Goal: Task Accomplishment & Management: Manage account settings

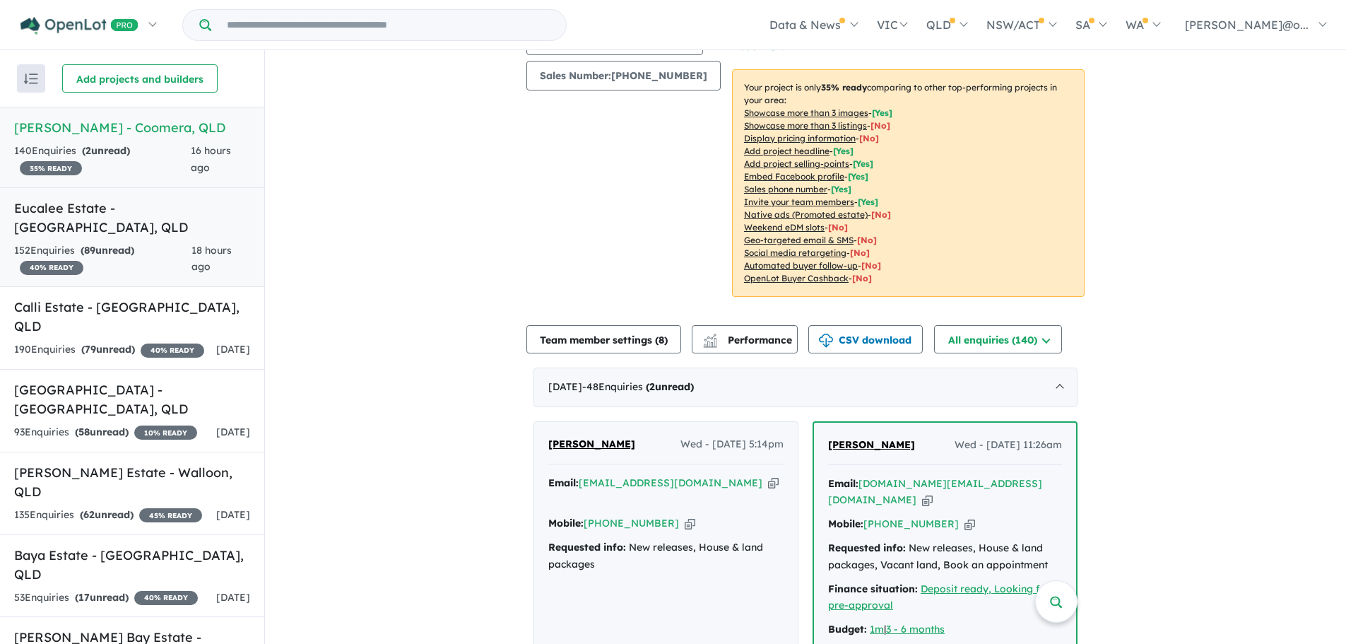
scroll to position [161, 0]
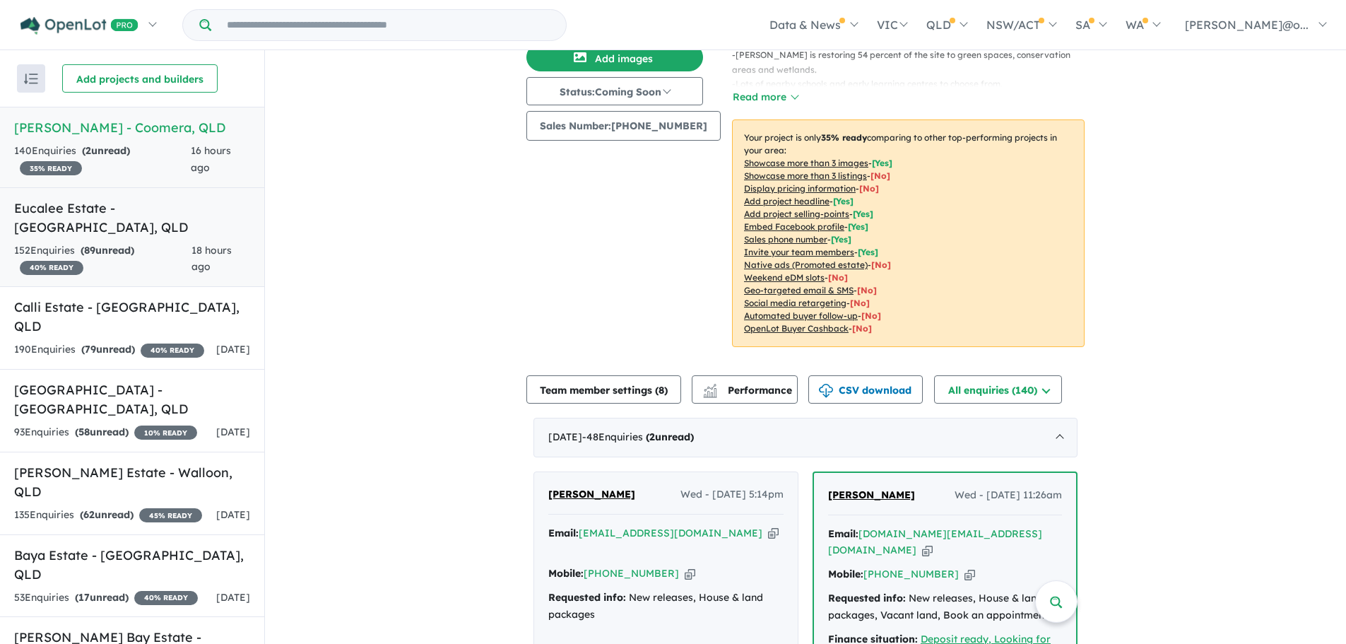
click at [85, 242] on div "152 Enquir ies ( 89 unread) 40 % READY" at bounding box center [102, 259] width 177 height 34
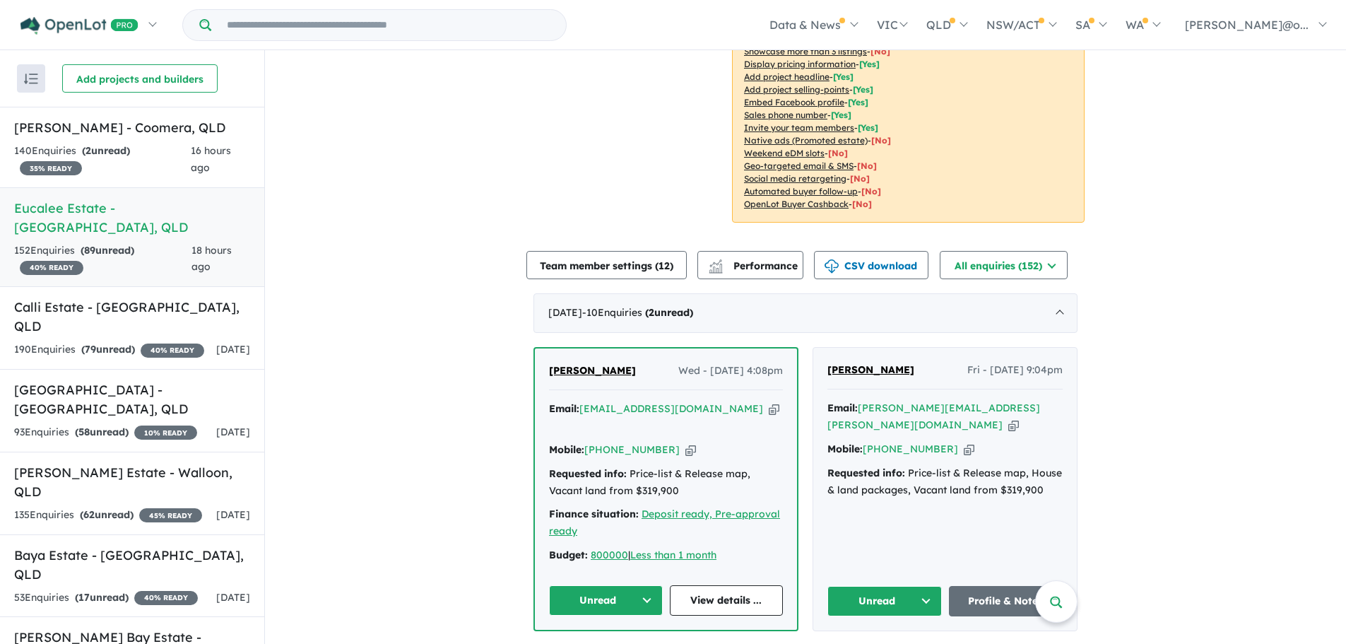
scroll to position [317, 0]
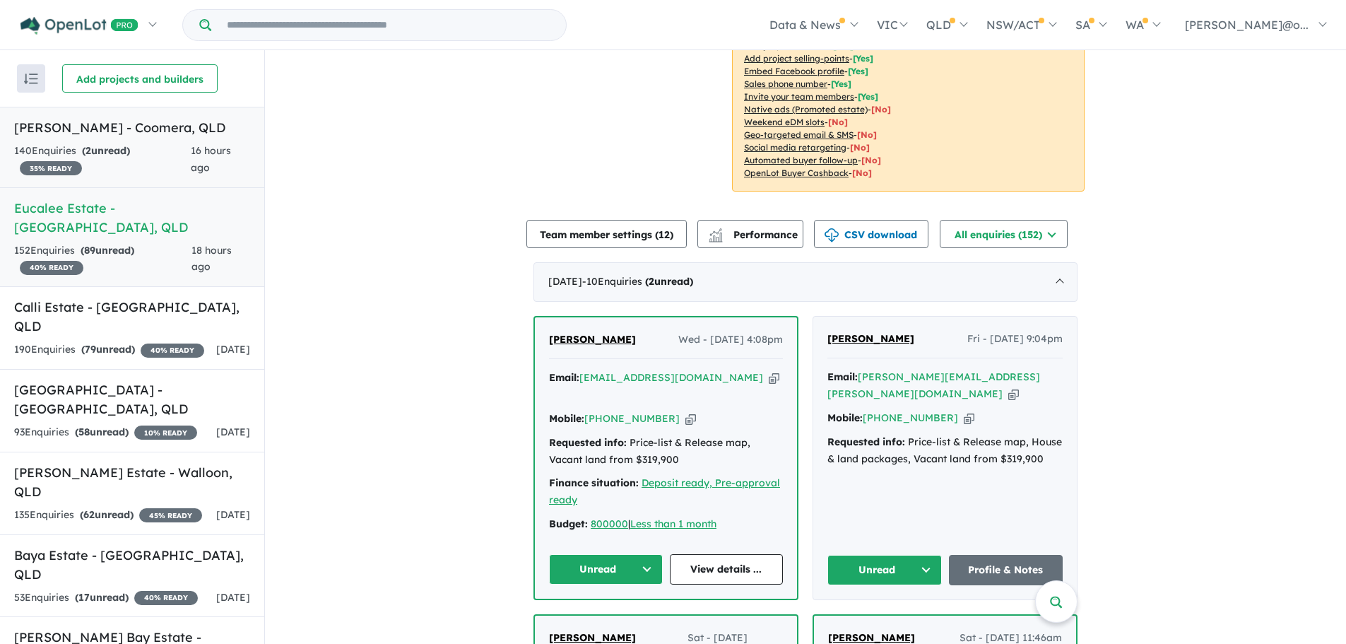
click at [90, 153] on span "2" at bounding box center [88, 150] width 6 height 13
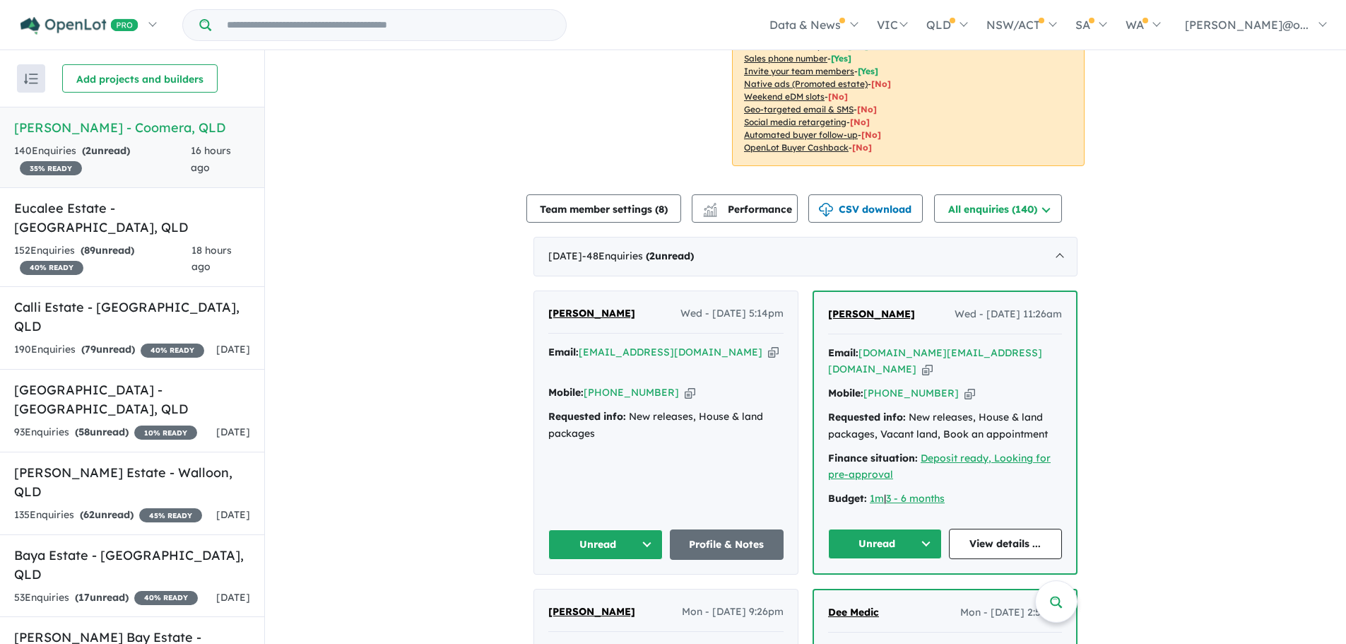
scroll to position [346, 0]
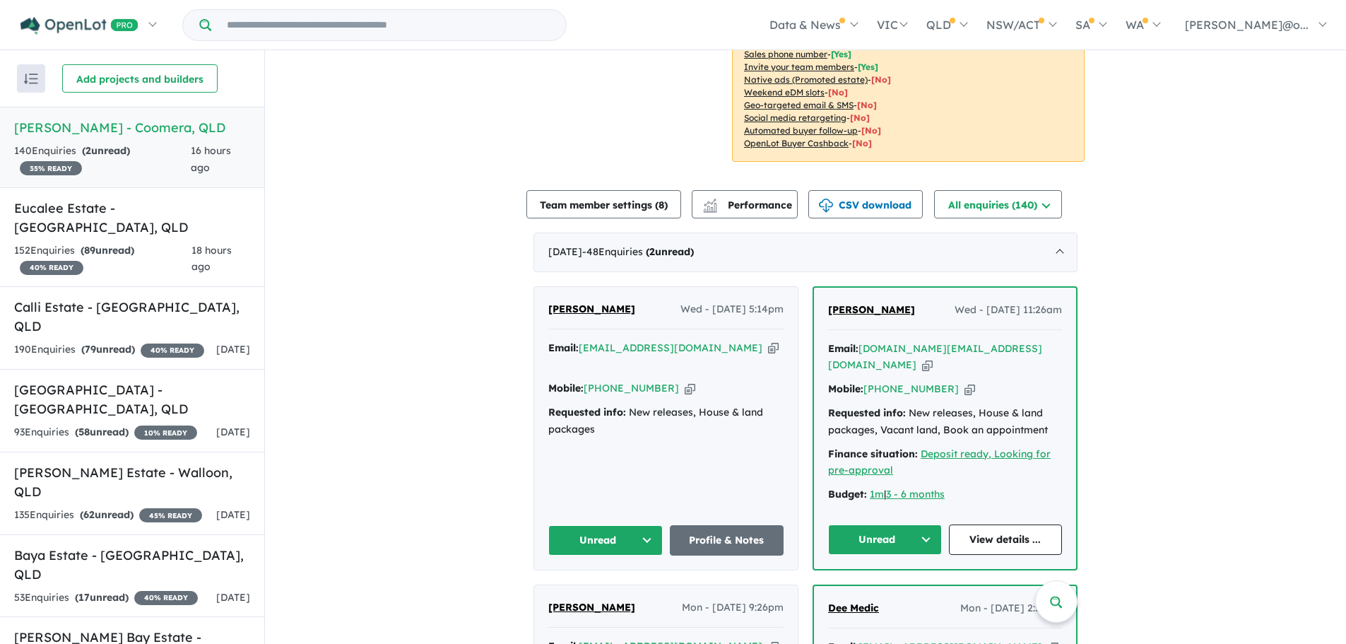
click at [768, 341] on icon "button" at bounding box center [773, 348] width 11 height 15
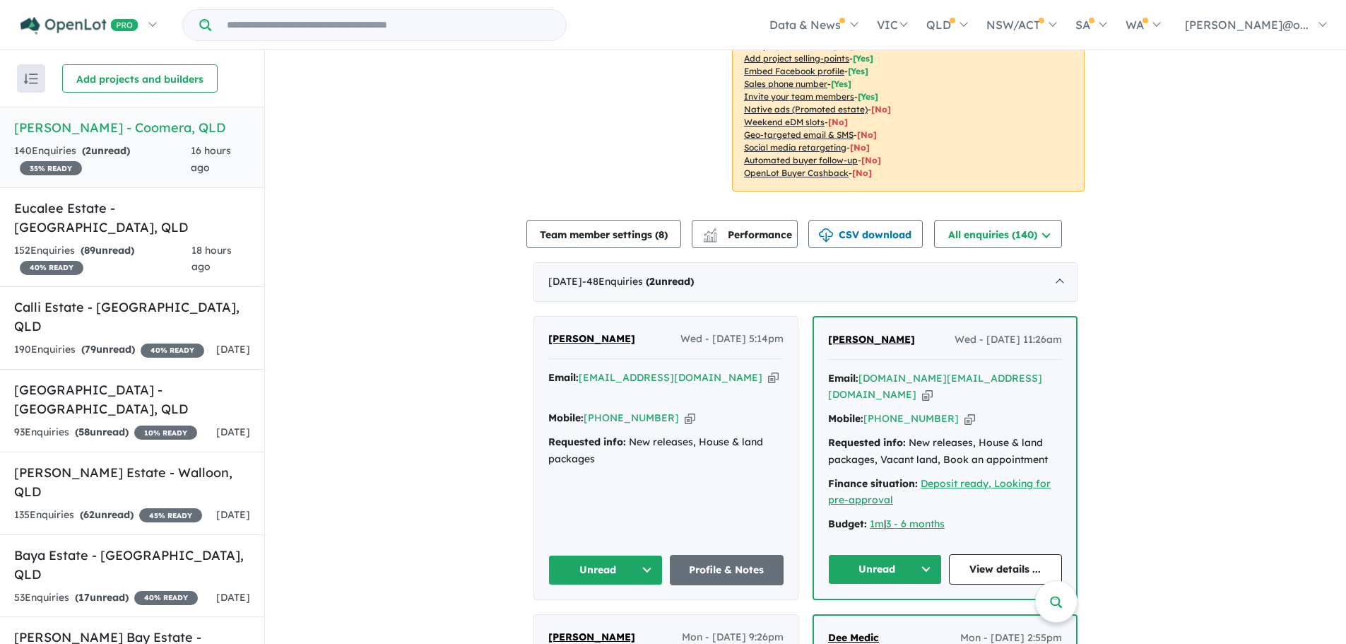
scroll to position [307, 0]
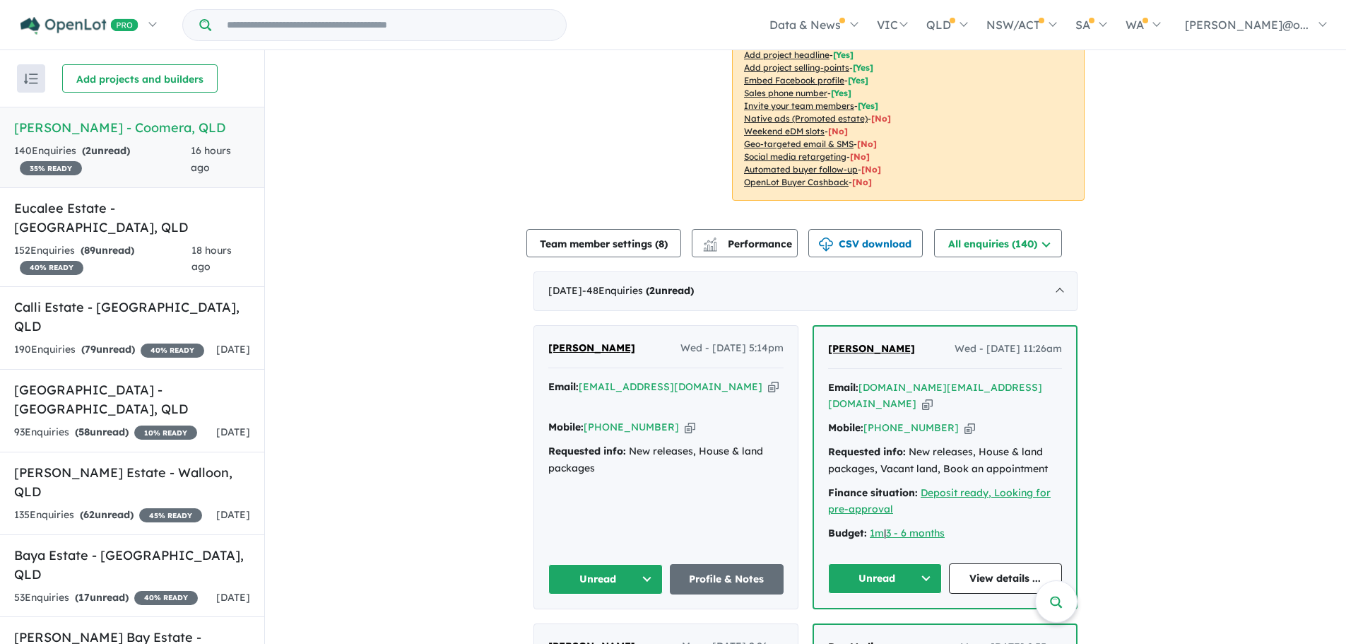
click at [768, 379] on icon "button" at bounding box center [773, 386] width 11 height 15
drag, startPoint x: 639, startPoint y: 333, endPoint x: 520, endPoint y: 330, distance: 119.5
copy span "[PERSON_NAME]"
click at [768, 379] on icon "button" at bounding box center [773, 386] width 11 height 15
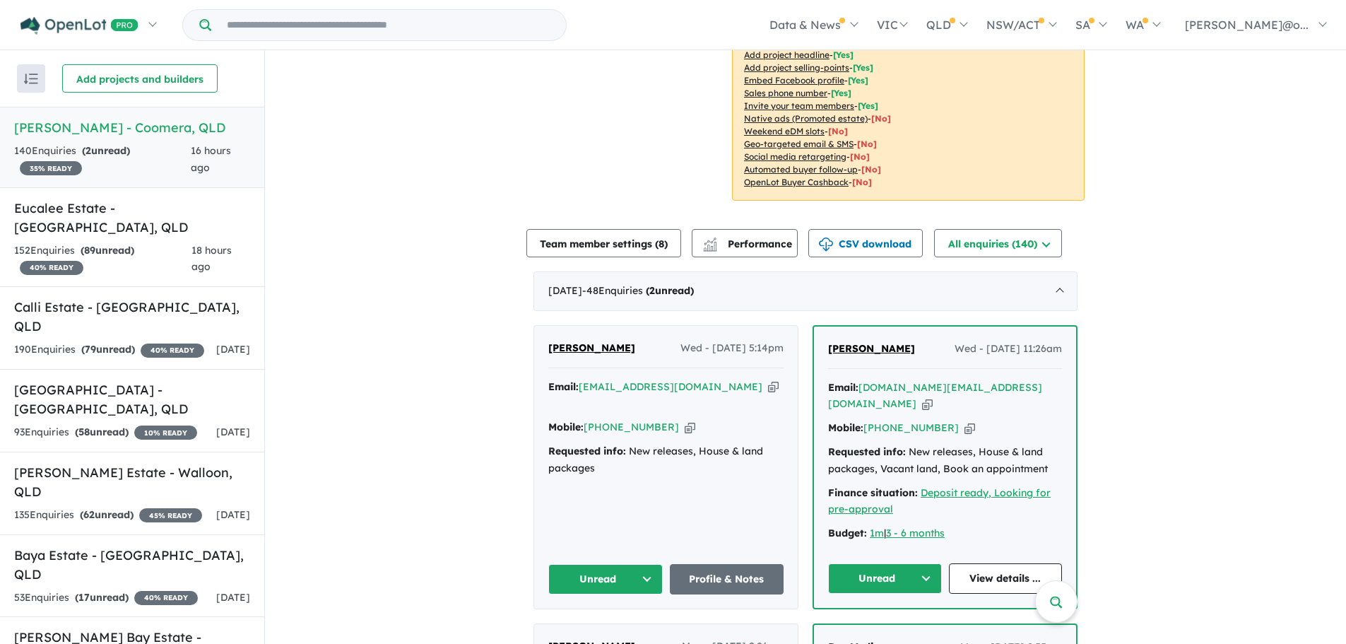
copy span "[PERSON_NAME]"
drag, startPoint x: 672, startPoint y: 400, endPoint x: 829, endPoint y: 223, distance: 236.7
click at [686, 389] on div "Email: [EMAIL_ADDRESS][DOMAIN_NAME] Copied! Mobile: [PHONE_NUMBER] Copied! Requ…" at bounding box center [665, 431] width 235 height 105
click at [625, 564] on button "Unread" at bounding box center [605, 579] width 114 height 30
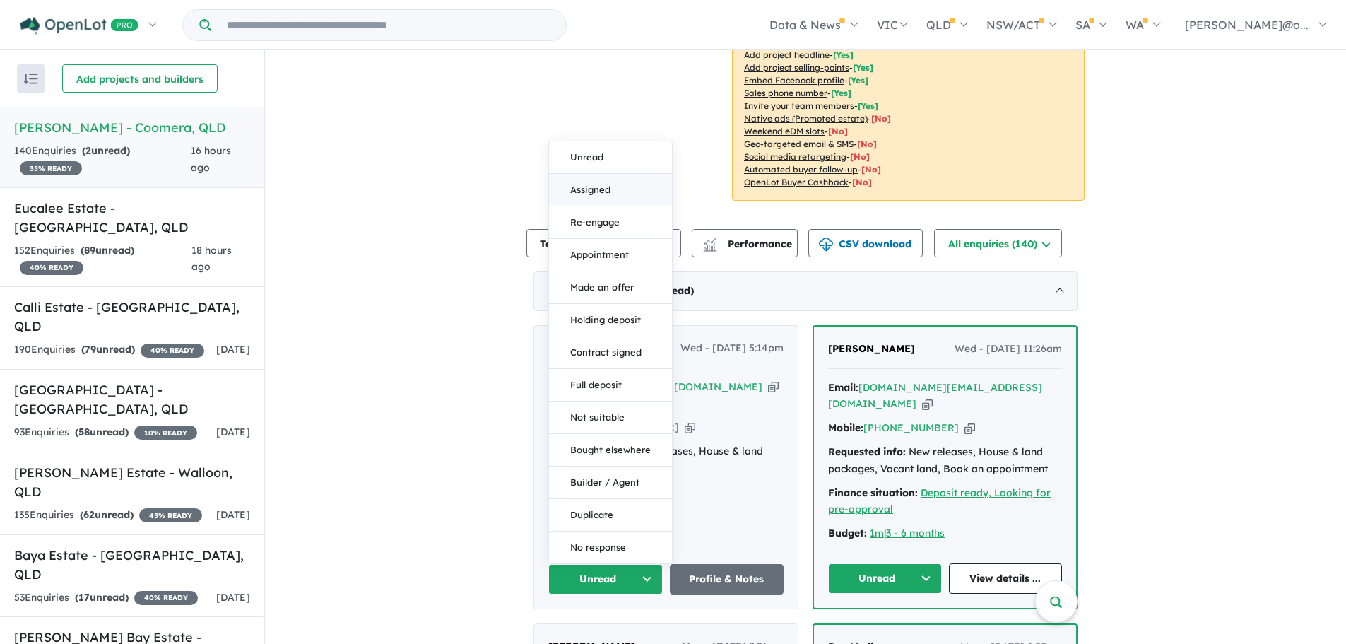
click at [596, 174] on button "Assigned" at bounding box center [610, 190] width 123 height 32
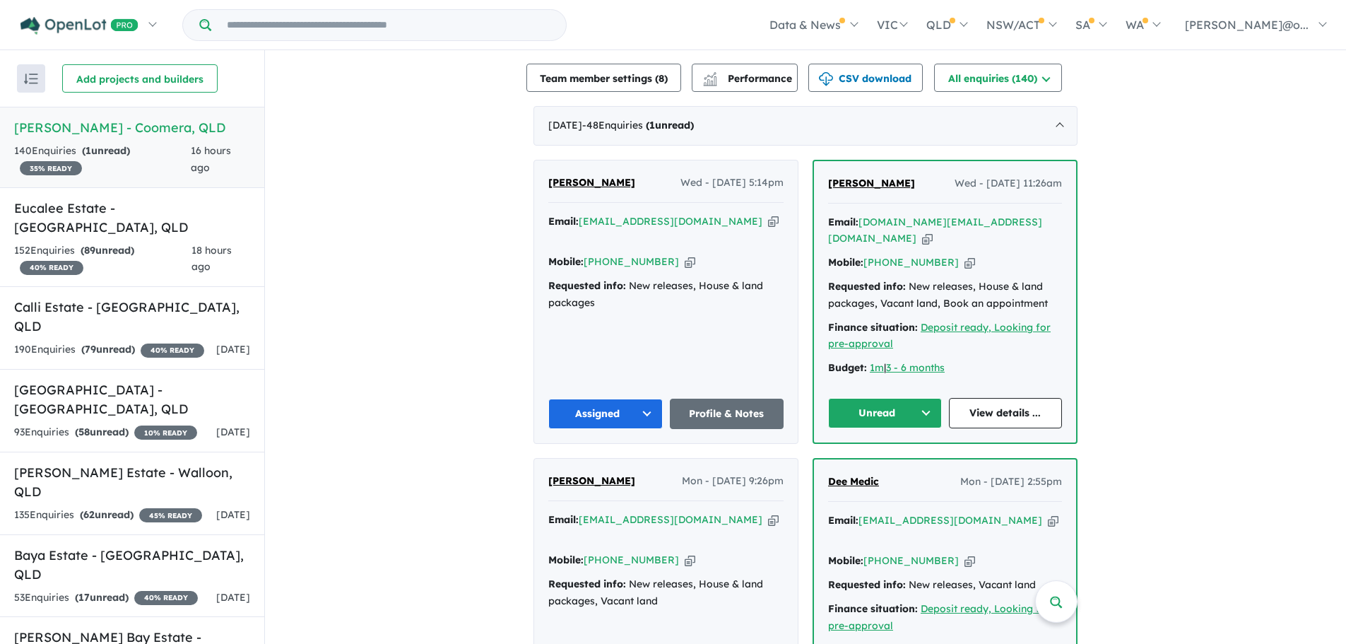
scroll to position [485, 0]
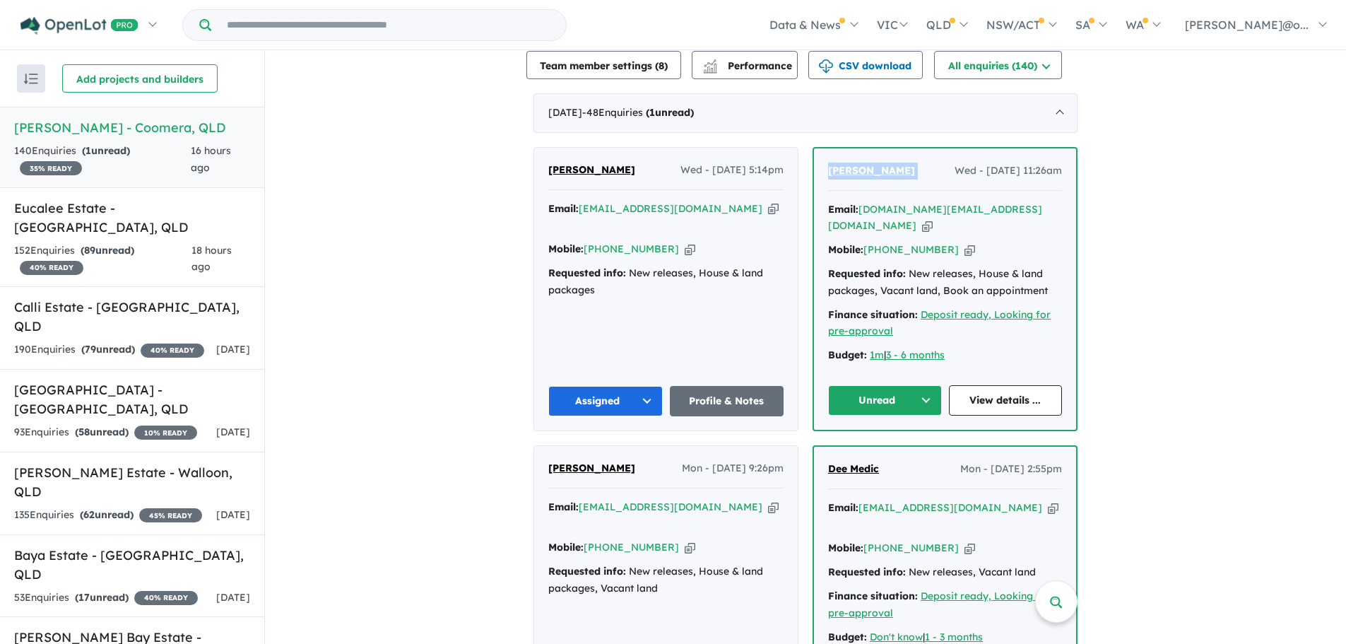
drag, startPoint x: 929, startPoint y: 156, endPoint x: 806, endPoint y: 158, distance: 123.0
copy span "[PERSON_NAME]"
click at [933, 218] on icon "button" at bounding box center [927, 225] width 11 height 15
copy span "[PERSON_NAME]"
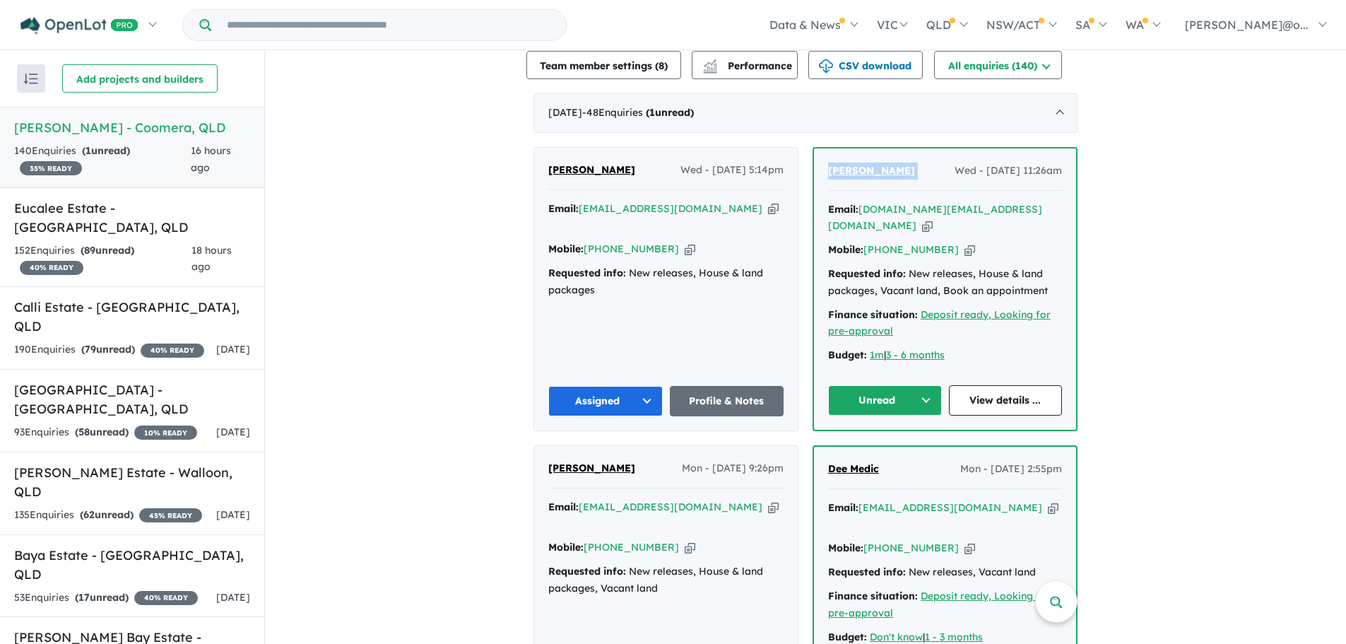
click at [964, 242] on icon "button" at bounding box center [969, 249] width 11 height 15
copy span "[PERSON_NAME]"
click at [902, 385] on button "Unread" at bounding box center [885, 400] width 114 height 30
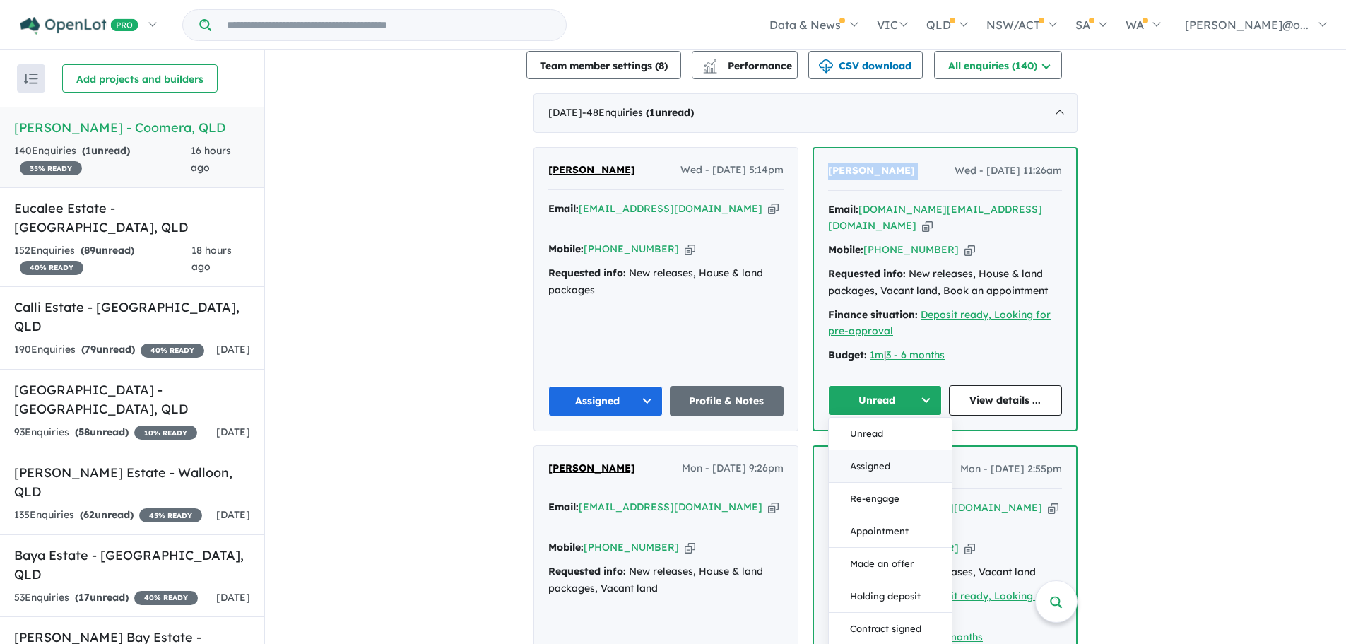
click at [885, 450] on button "Assigned" at bounding box center [890, 466] width 123 height 32
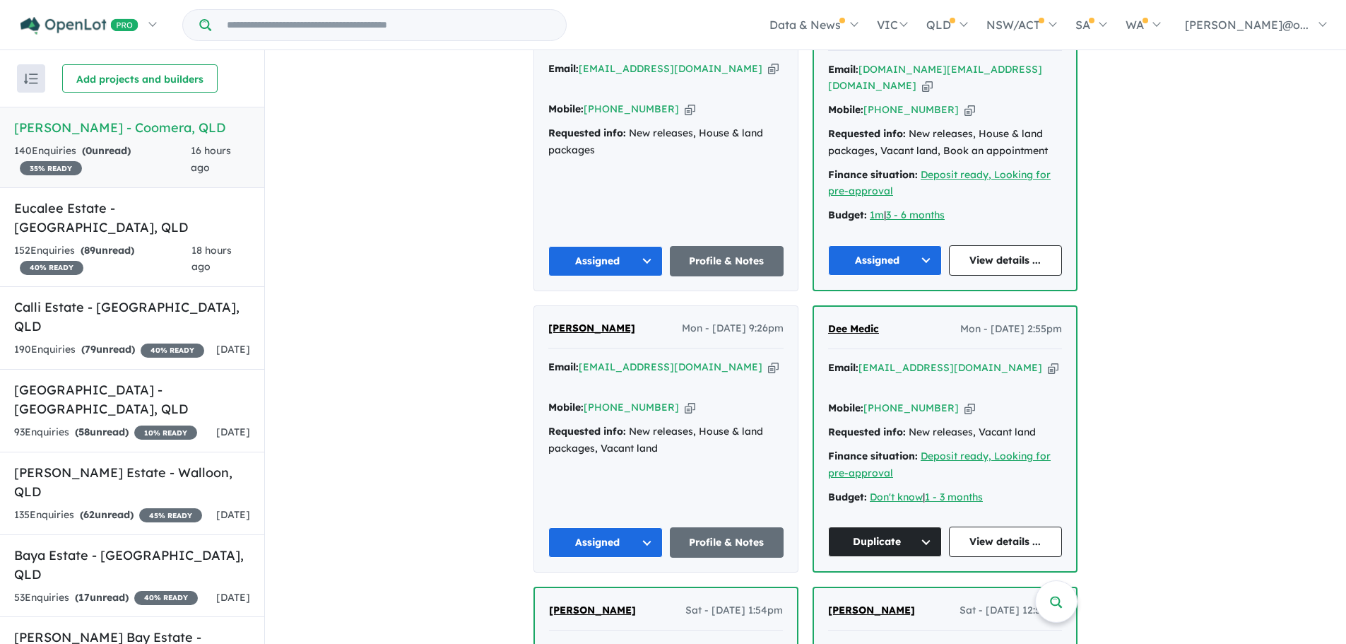
scroll to position [627, 0]
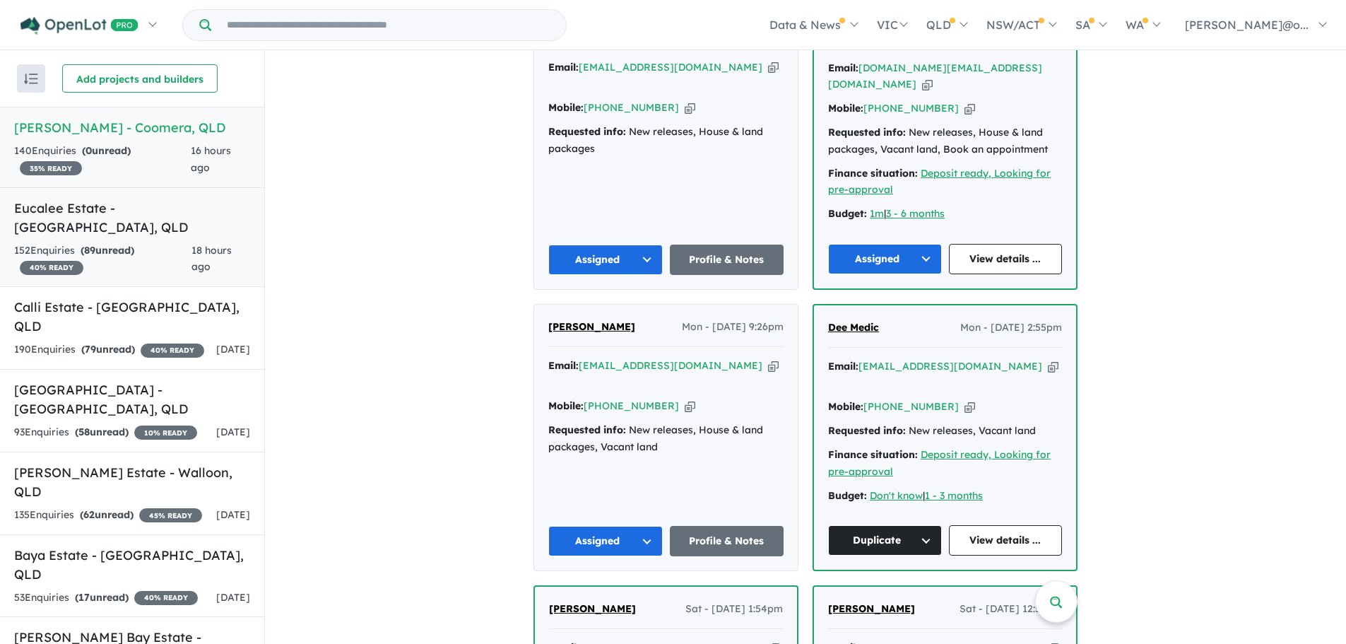
click at [158, 252] on div "152 Enquir ies ( 89 unread) 40 % READY" at bounding box center [102, 259] width 177 height 34
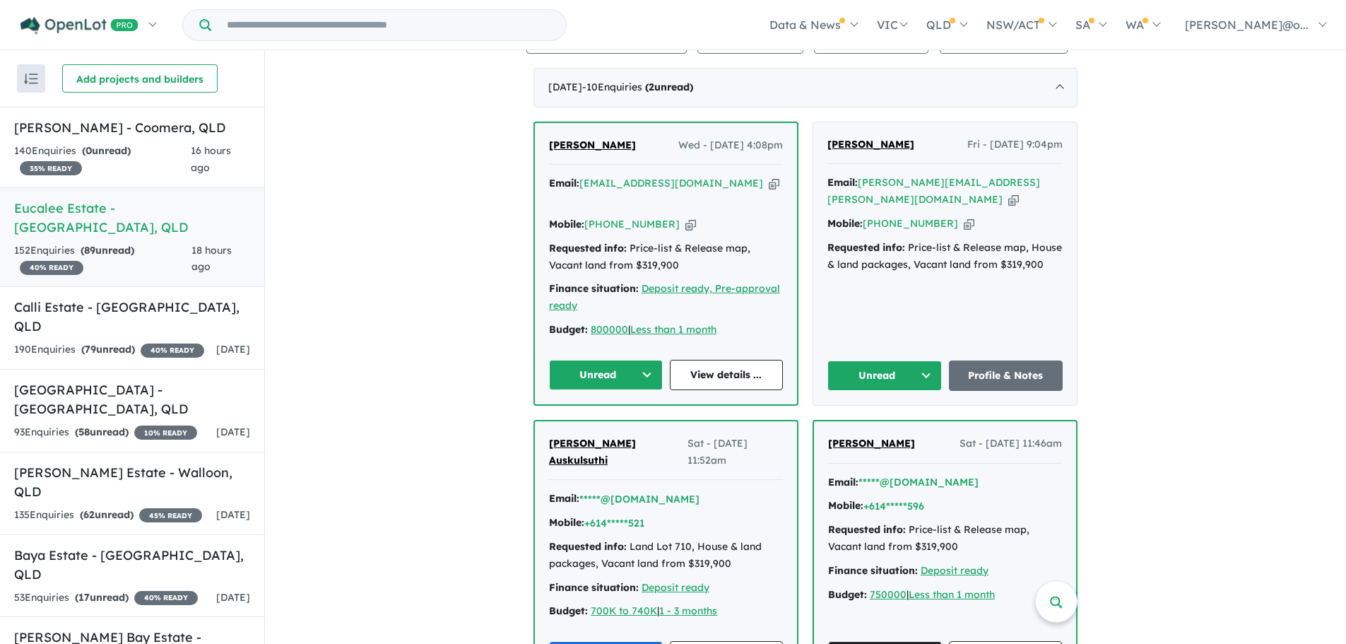
scroll to position [526, 0]
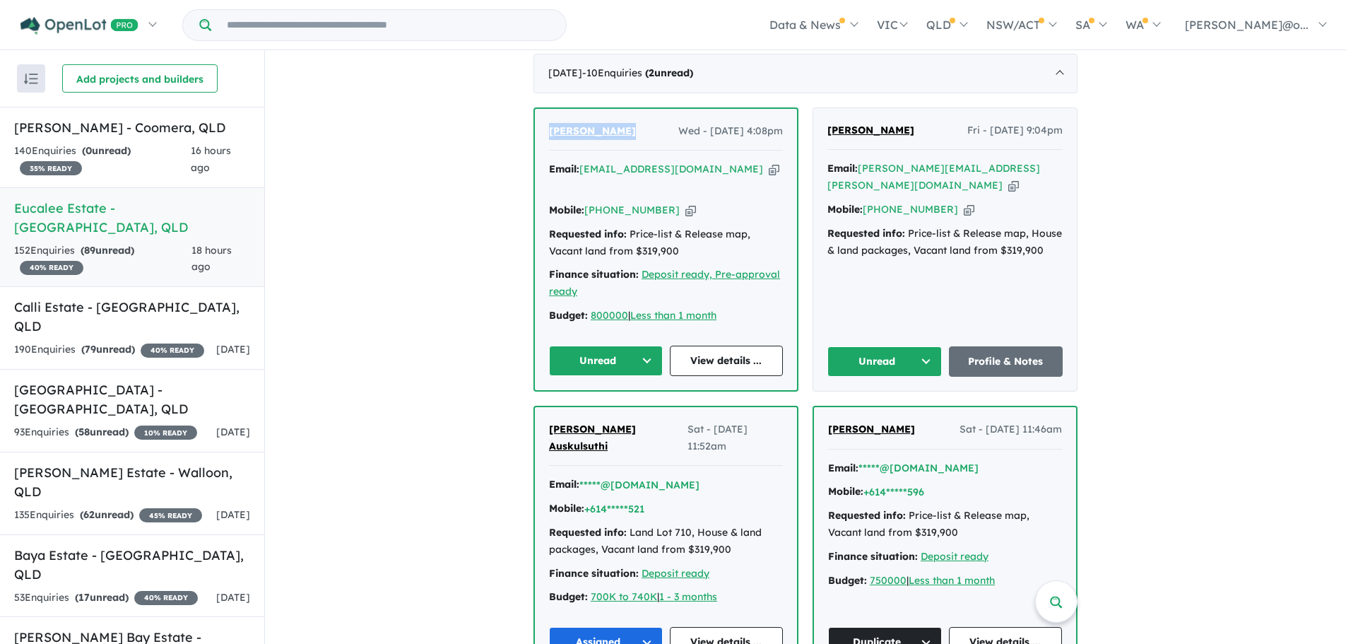
drag, startPoint x: 622, startPoint y: 136, endPoint x: 532, endPoint y: 136, distance: 89.7
click at [535, 136] on div "[PERSON_NAME] Wed - [DATE] 4:08pm Email: [EMAIL_ADDRESS][DOMAIN_NAME] Copied! M…" at bounding box center [666, 249] width 262 height 281
click at [685, 203] on icon "button" at bounding box center [690, 210] width 11 height 15
copy span "[PERSON_NAME]"
click at [123, 149] on strong "( 0 unread)" at bounding box center [106, 150] width 49 height 13
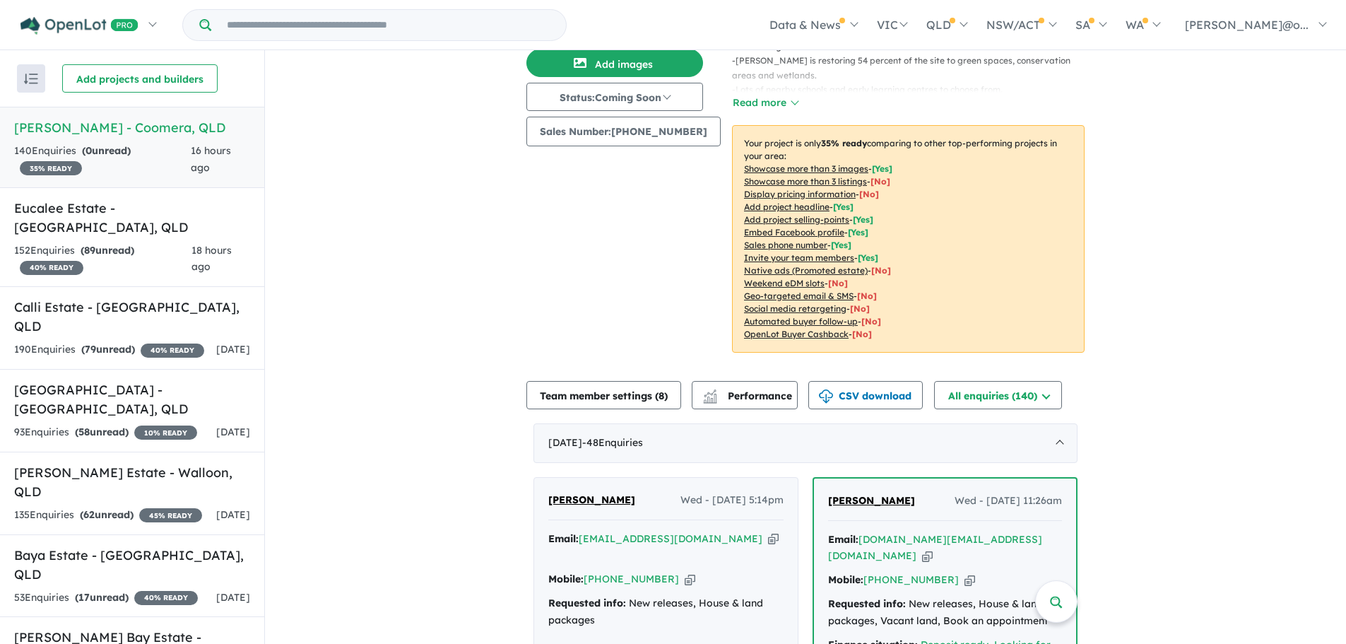
scroll to position [183, 0]
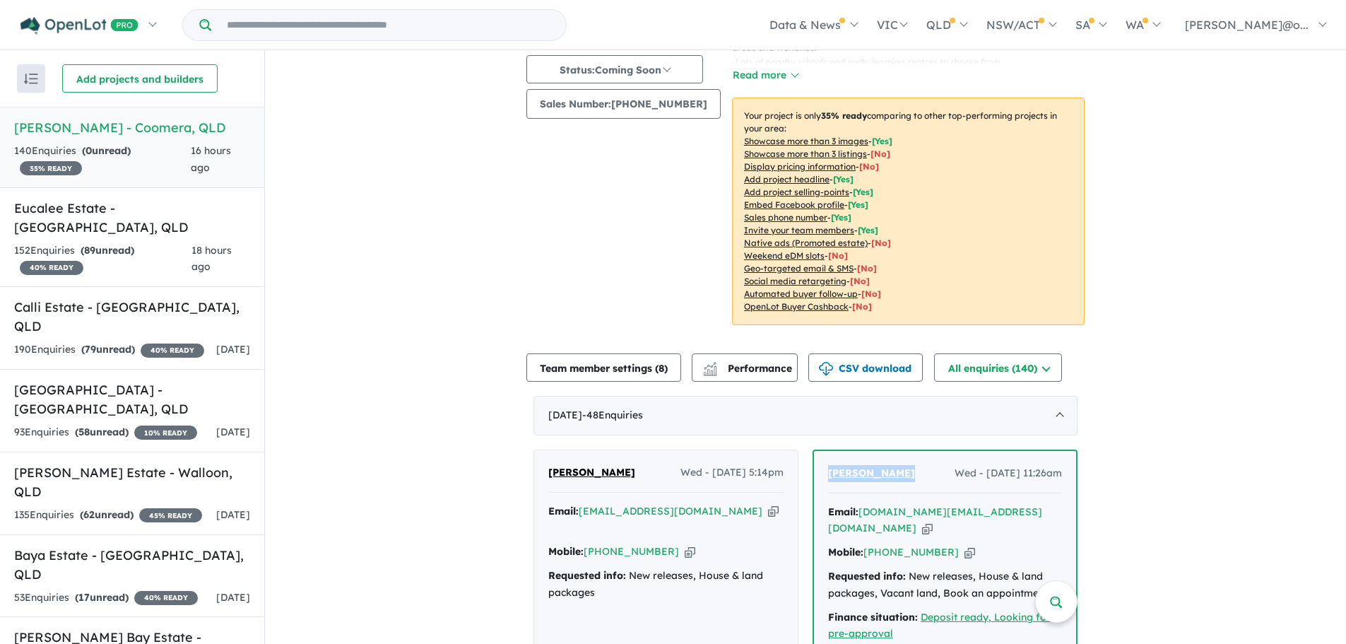
drag, startPoint x: 912, startPoint y: 460, endPoint x: 816, endPoint y: 463, distance: 96.1
click at [816, 463] on div "[PERSON_NAME] Wed - [DATE] 11:26am Email: [DOMAIN_NAME][EMAIL_ADDRESS][DOMAIN_N…" at bounding box center [945, 591] width 262 height 281
copy span "[PERSON_NAME]"
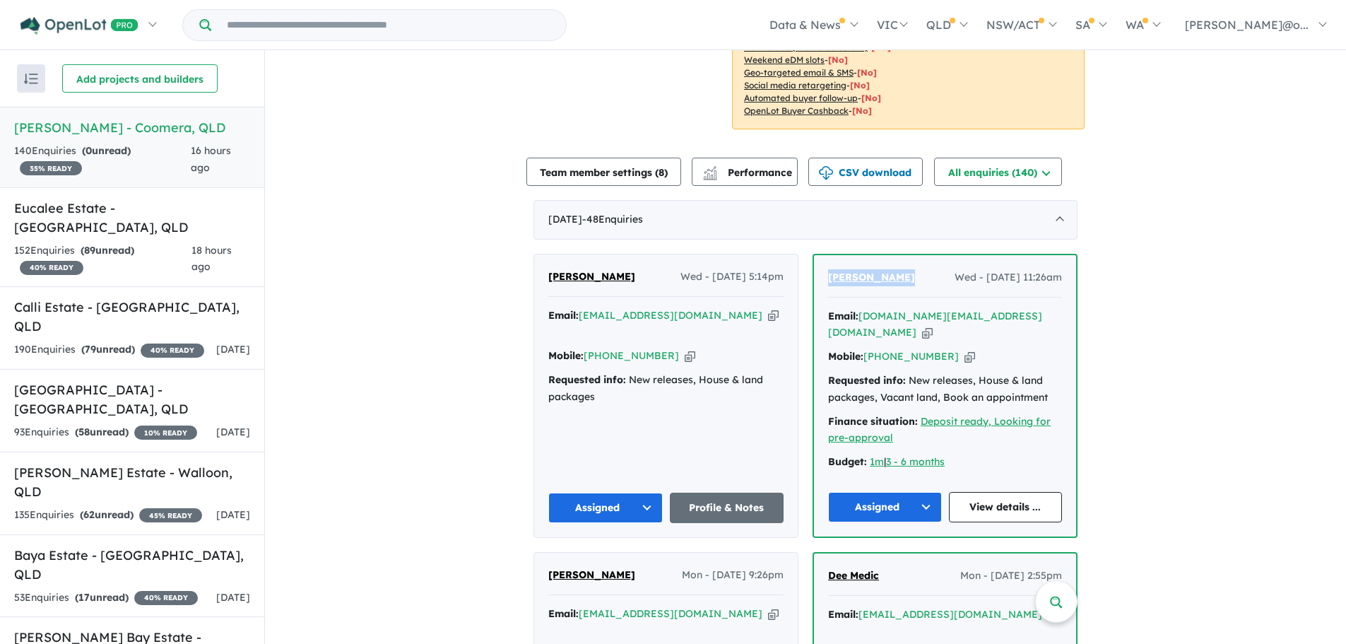
scroll to position [395, 0]
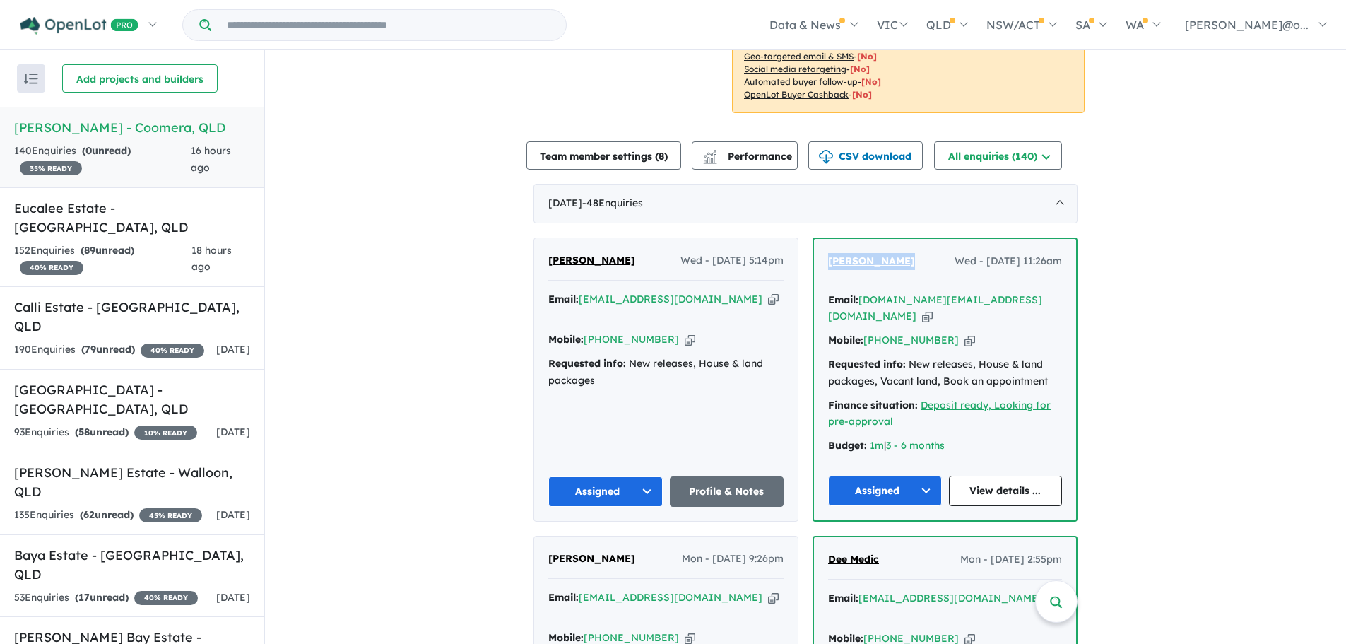
click at [964, 333] on icon "button" at bounding box center [969, 340] width 11 height 15
copy span "[PERSON_NAME]"
click at [114, 244] on strong "( 89 unread)" at bounding box center [108, 250] width 54 height 13
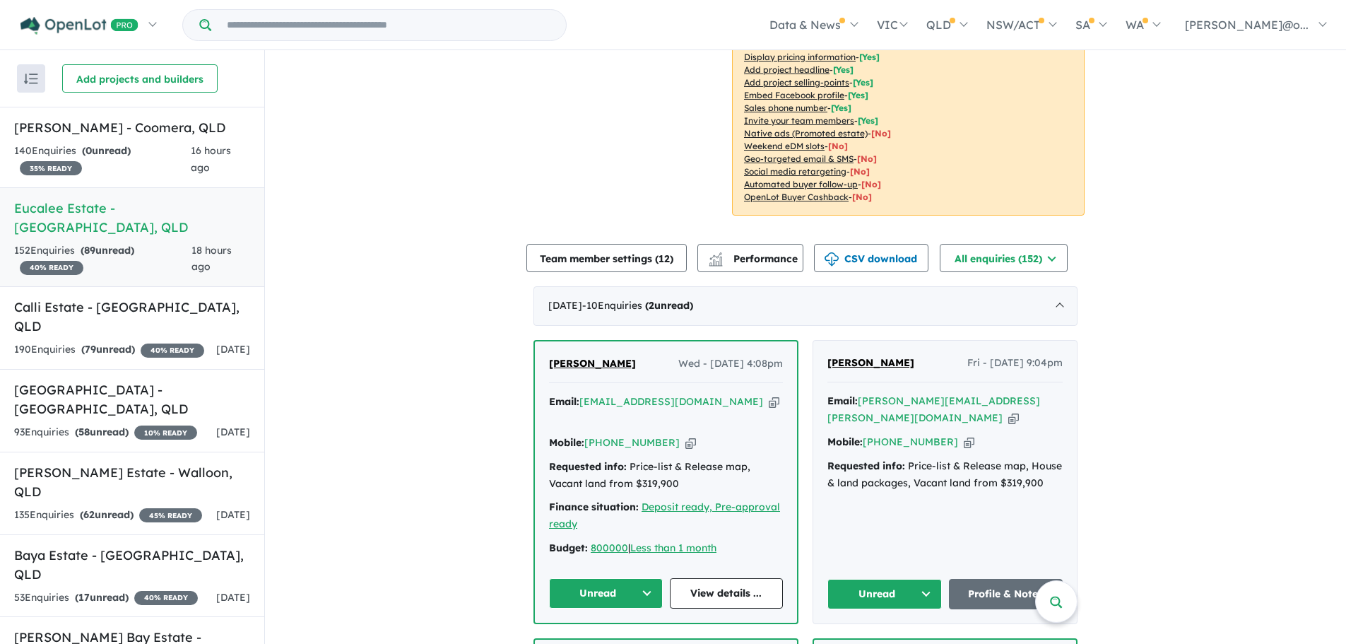
scroll to position [309, 0]
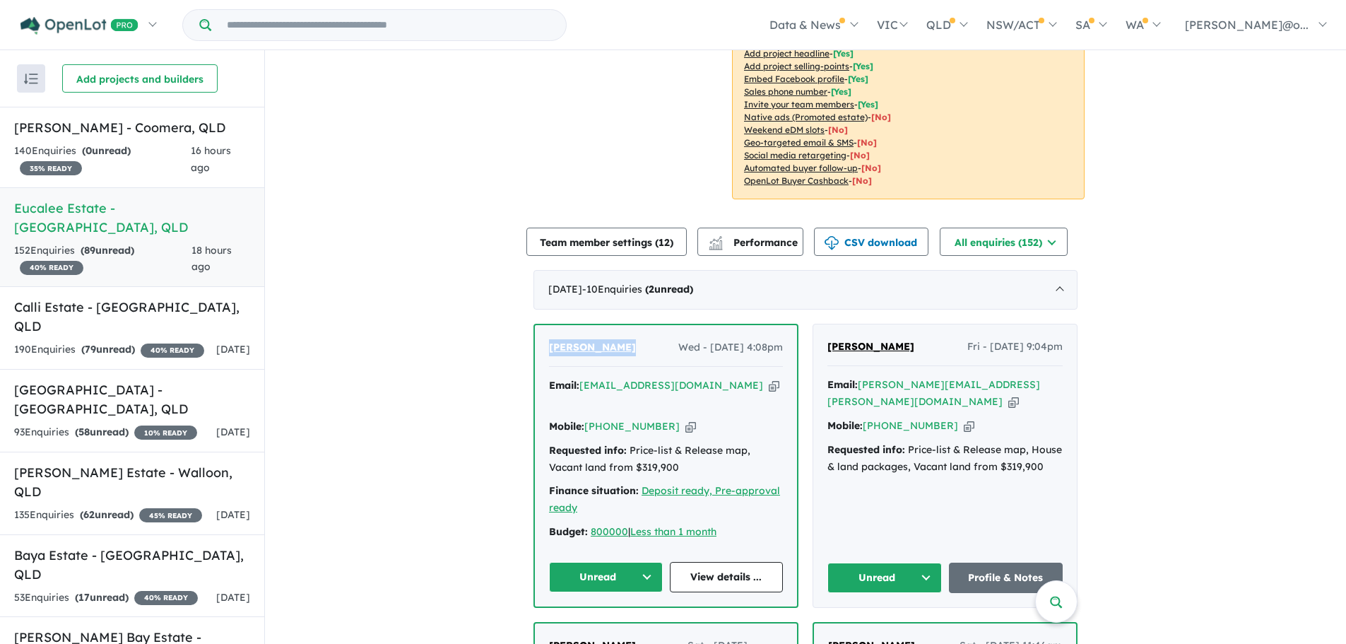
drag, startPoint x: 625, startPoint y: 347, endPoint x: 531, endPoint y: 343, distance: 94.0
click at [535, 343] on div "[PERSON_NAME] Wed - [DATE] 4:08pm Email: [EMAIL_ADDRESS][DOMAIN_NAME] Copied! M…" at bounding box center [666, 465] width 262 height 281
copy span "[PERSON_NAME]"
click at [769, 384] on icon "button" at bounding box center [774, 385] width 11 height 15
copy span "[PERSON_NAME]"
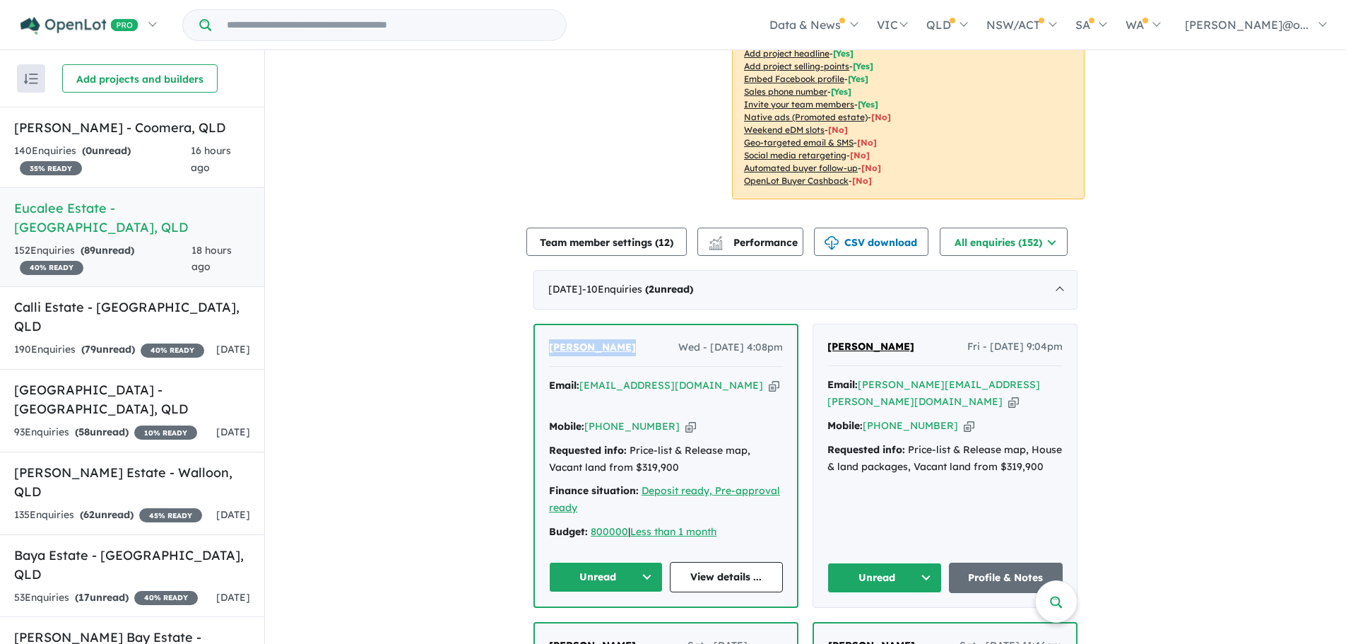
click at [685, 419] on icon "button" at bounding box center [690, 426] width 11 height 15
click at [635, 563] on button "Unread" at bounding box center [606, 577] width 114 height 30
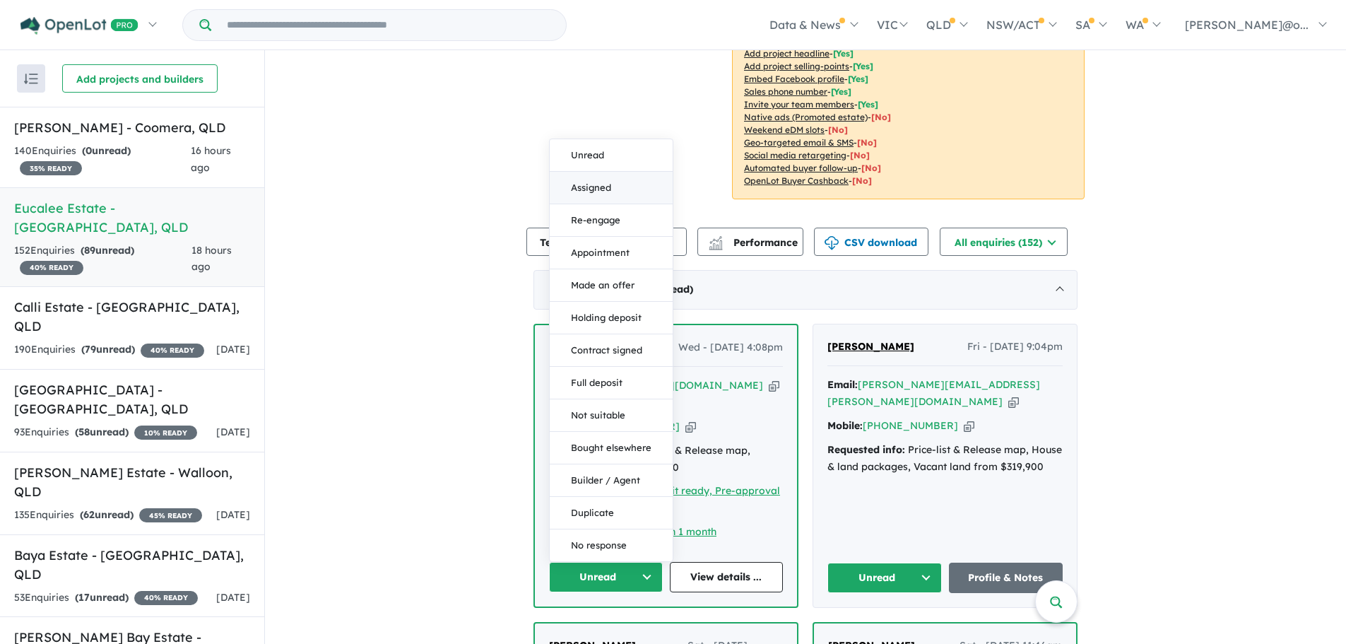
click at [608, 172] on button "Assigned" at bounding box center [611, 188] width 123 height 32
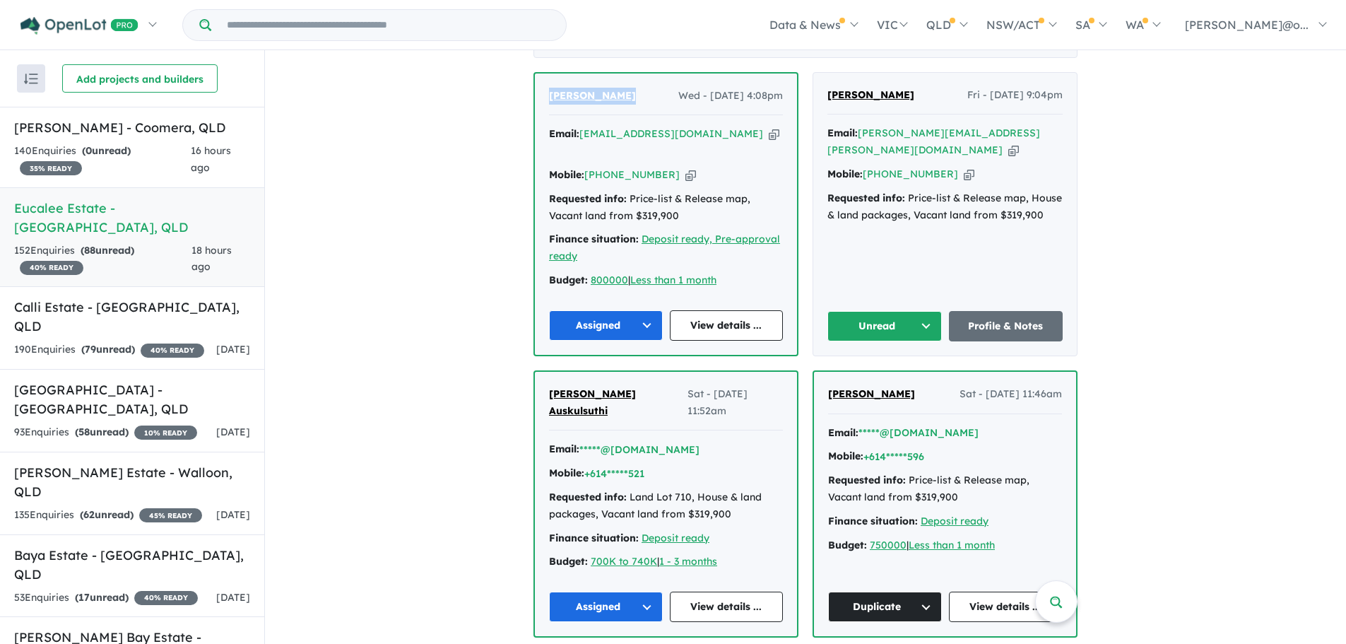
scroll to position [563, 0]
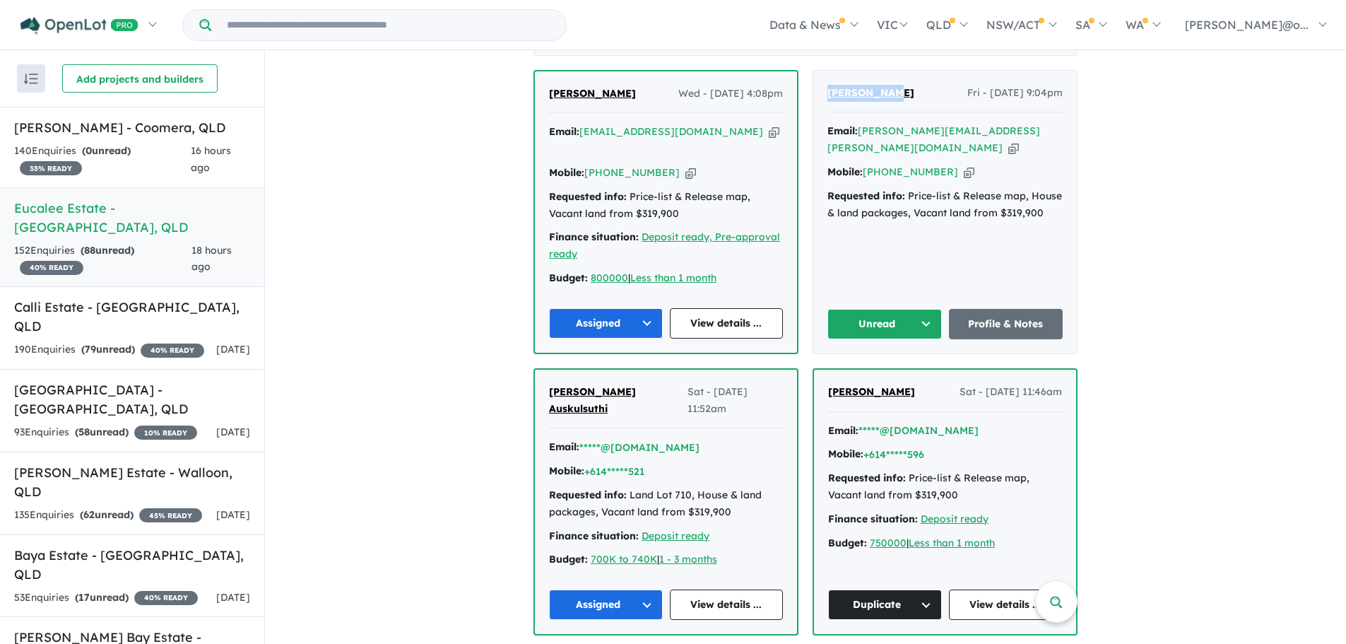
drag, startPoint x: 898, startPoint y: 92, endPoint x: 814, endPoint y: 86, distance: 84.3
click at [814, 86] on div "[PERSON_NAME] - [DATE] 9:04pm Email: [PERSON_NAME][EMAIL_ADDRESS][PERSON_NAME][…" at bounding box center [945, 212] width 264 height 283
click at [1008, 141] on icon "button" at bounding box center [1013, 148] width 11 height 15
click at [964, 165] on icon "button" at bounding box center [969, 172] width 11 height 15
click at [872, 309] on button "Unread" at bounding box center [884, 324] width 114 height 30
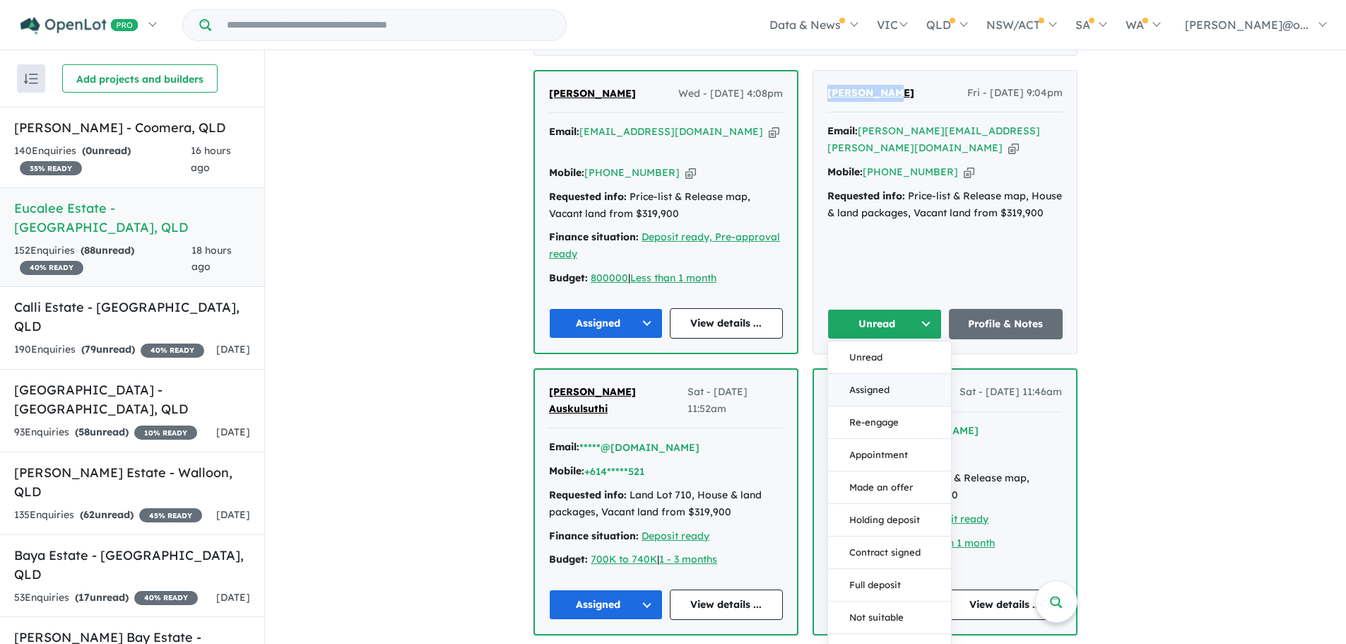
click at [873, 375] on button "Assigned" at bounding box center [889, 390] width 123 height 32
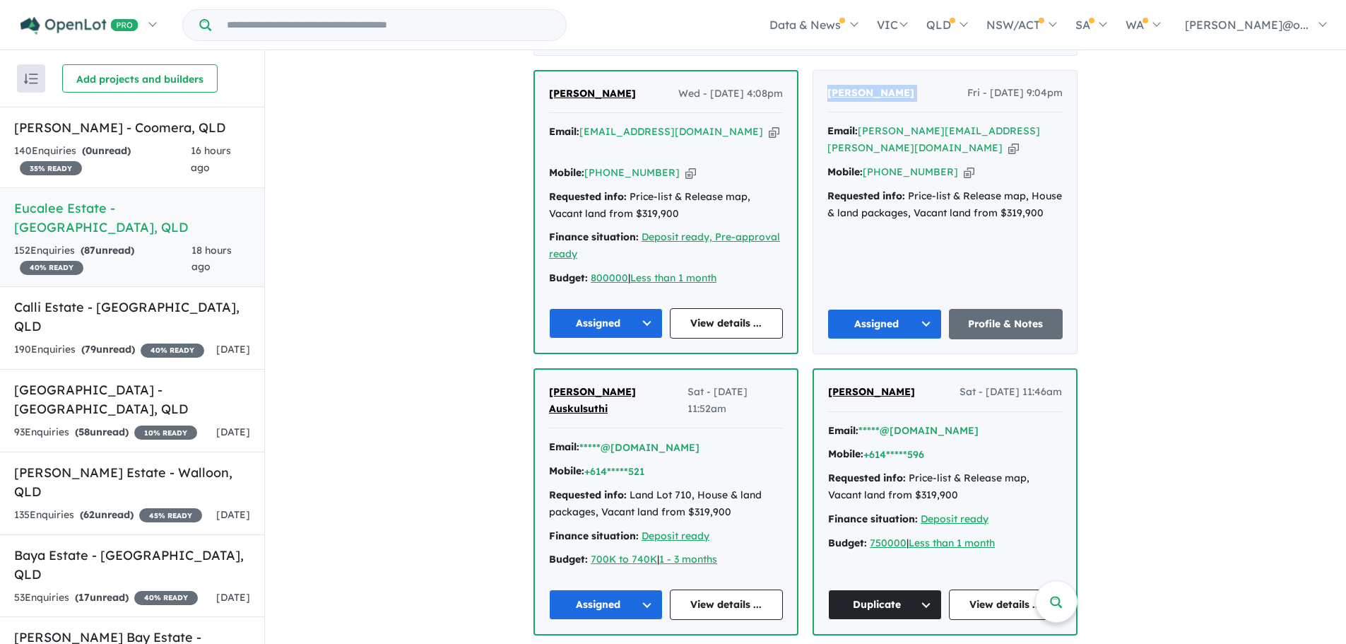
drag, startPoint x: 939, startPoint y: 93, endPoint x: 803, endPoint y: 82, distance: 136.1
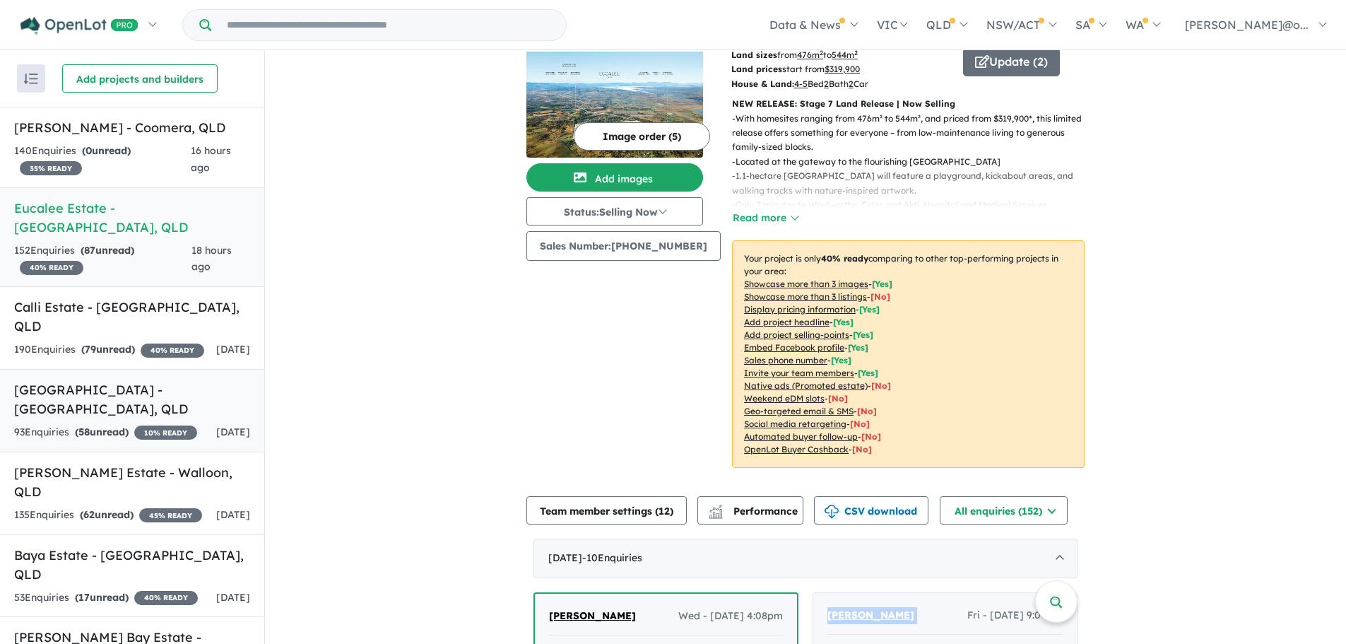
scroll to position [0, 0]
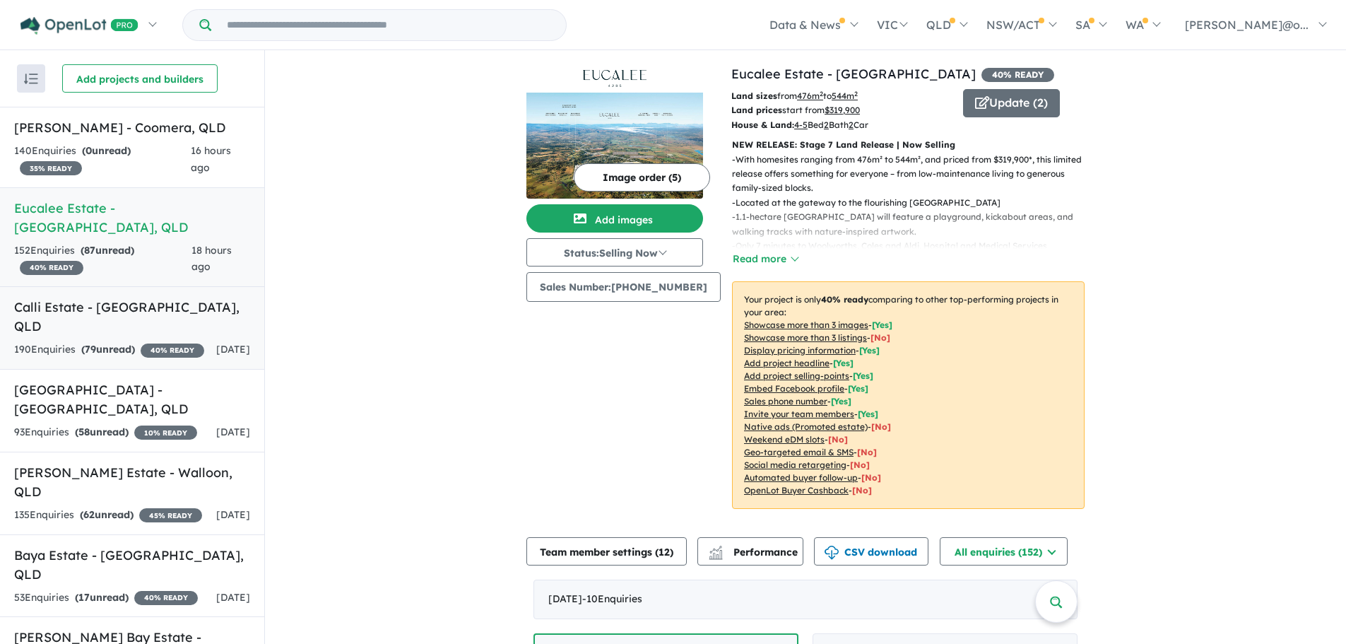
click at [179, 341] on div "190 Enquir ies ( 79 unread) 40 % READY" at bounding box center [109, 349] width 190 height 17
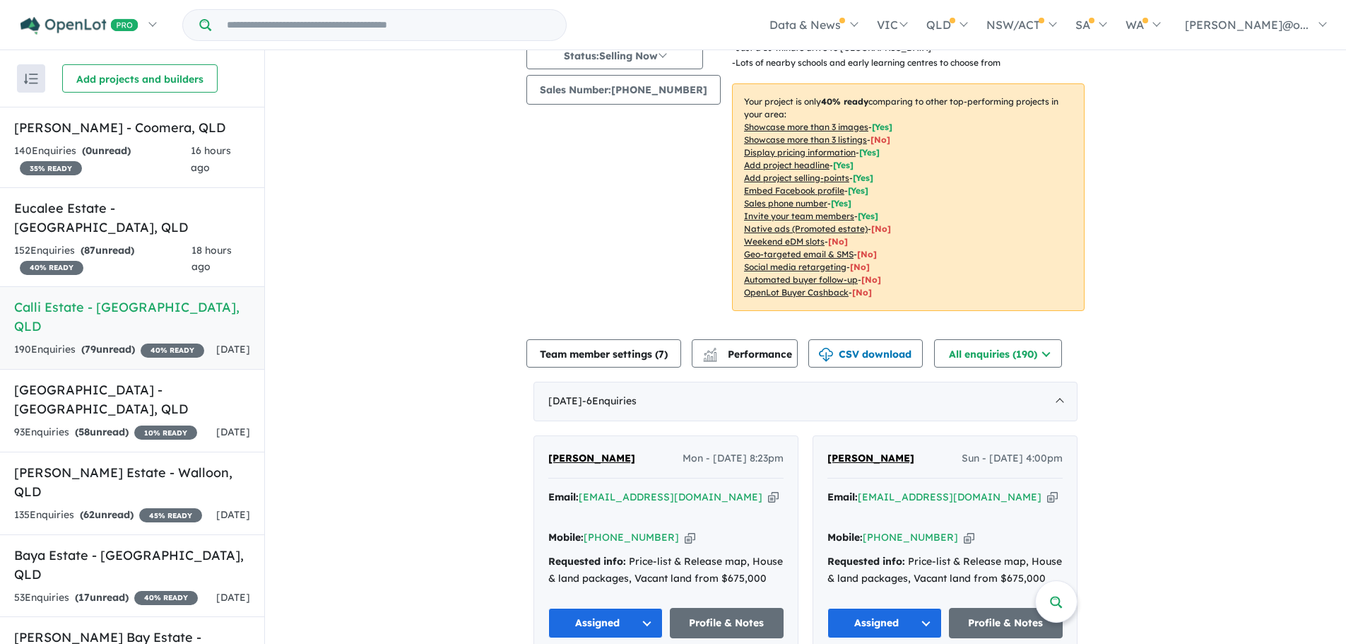
scroll to position [226, 0]
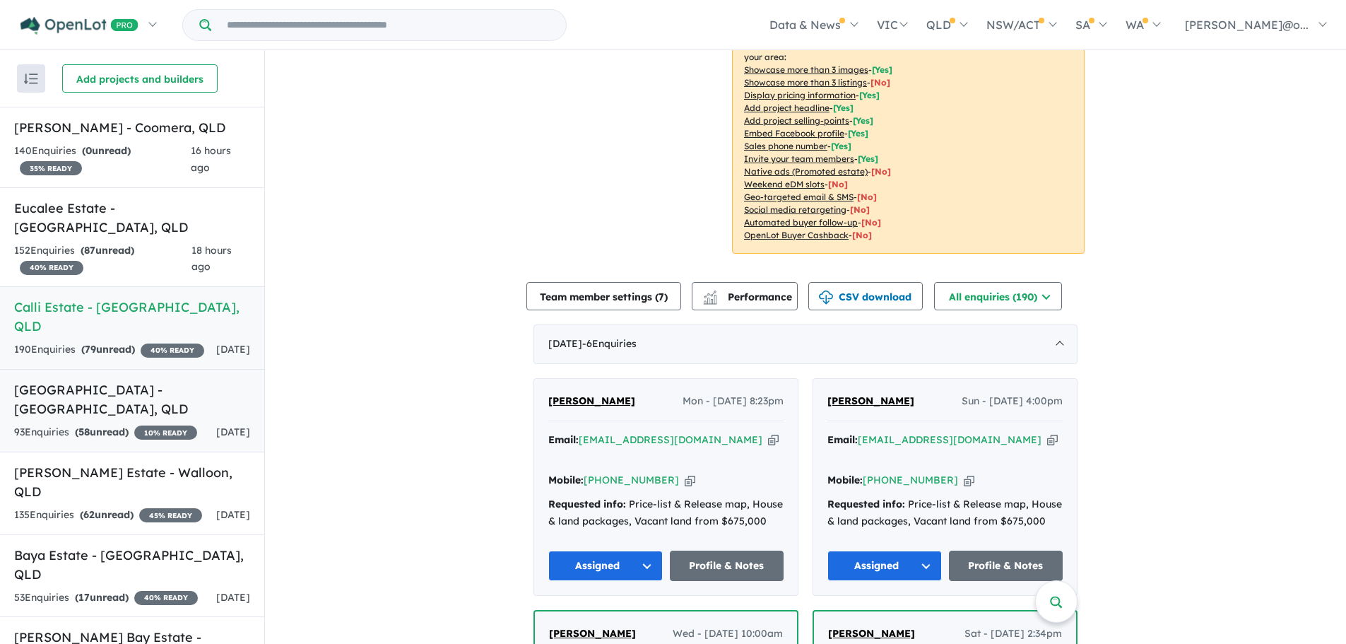
click at [128, 380] on h5 "[GEOGRAPHIC_DATA] - [GEOGRAPHIC_DATA] , [GEOGRAPHIC_DATA]" at bounding box center [132, 399] width 236 height 38
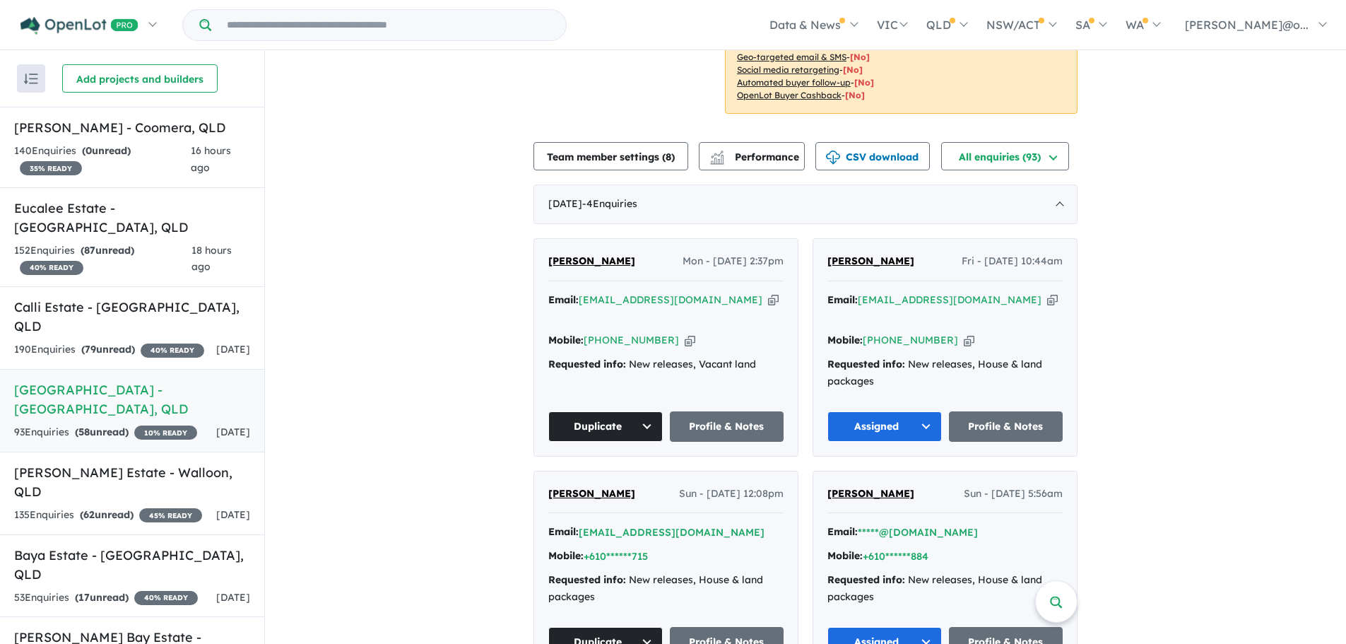
scroll to position [279, 0]
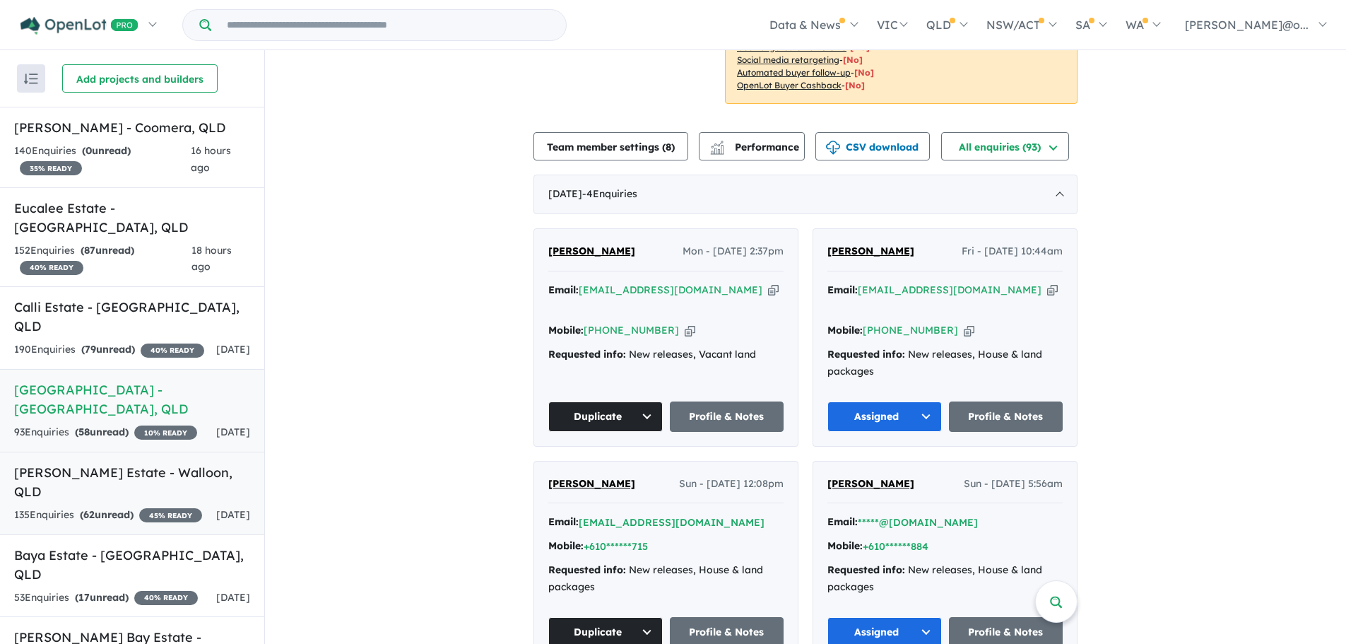
click at [136, 477] on h5 "[PERSON_NAME] Estate - [GEOGRAPHIC_DATA] , [GEOGRAPHIC_DATA]" at bounding box center [132, 482] width 236 height 38
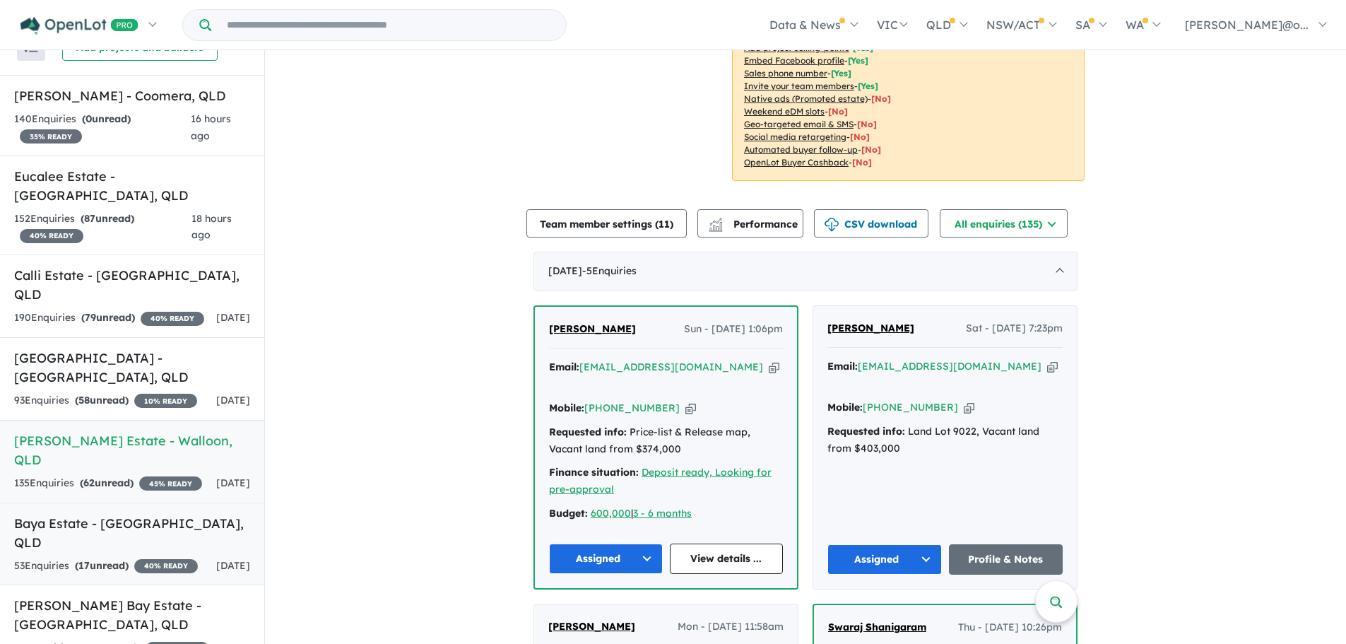
scroll to position [64, 0]
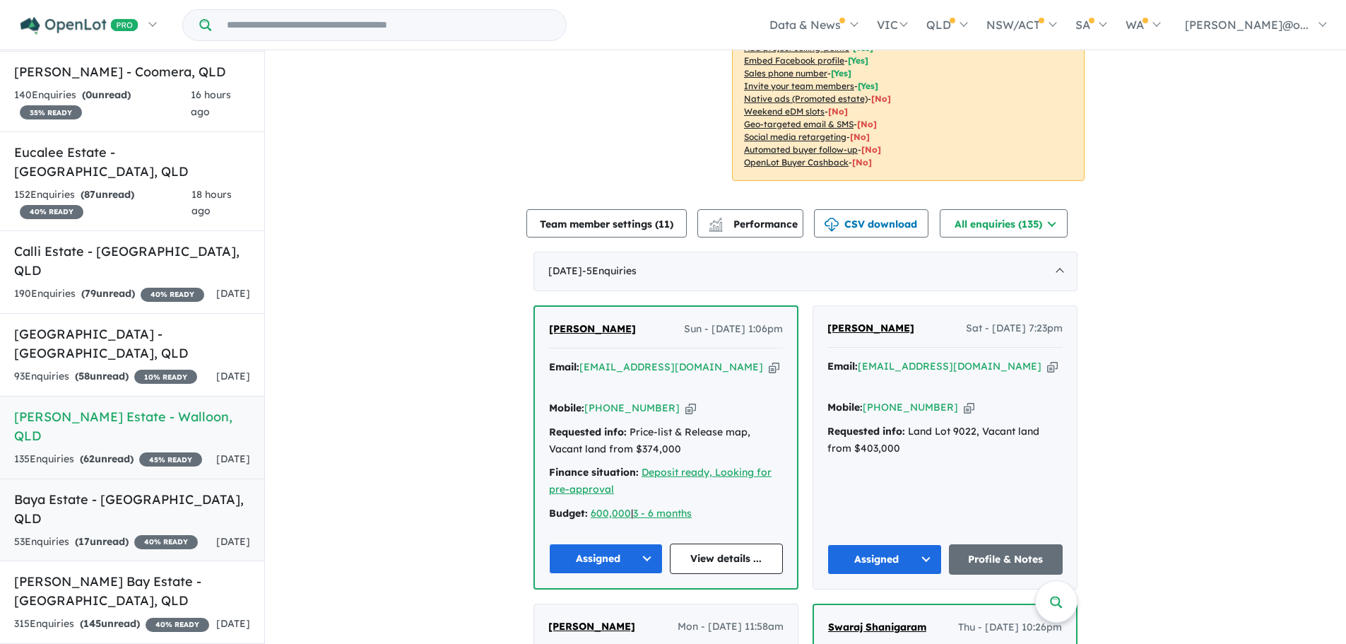
click at [111, 495] on link "Baya Estate - [GEOGRAPHIC_DATA] , [GEOGRAPHIC_DATA] 53 Enquir ies ( 17 unread) …" at bounding box center [132, 519] width 264 height 83
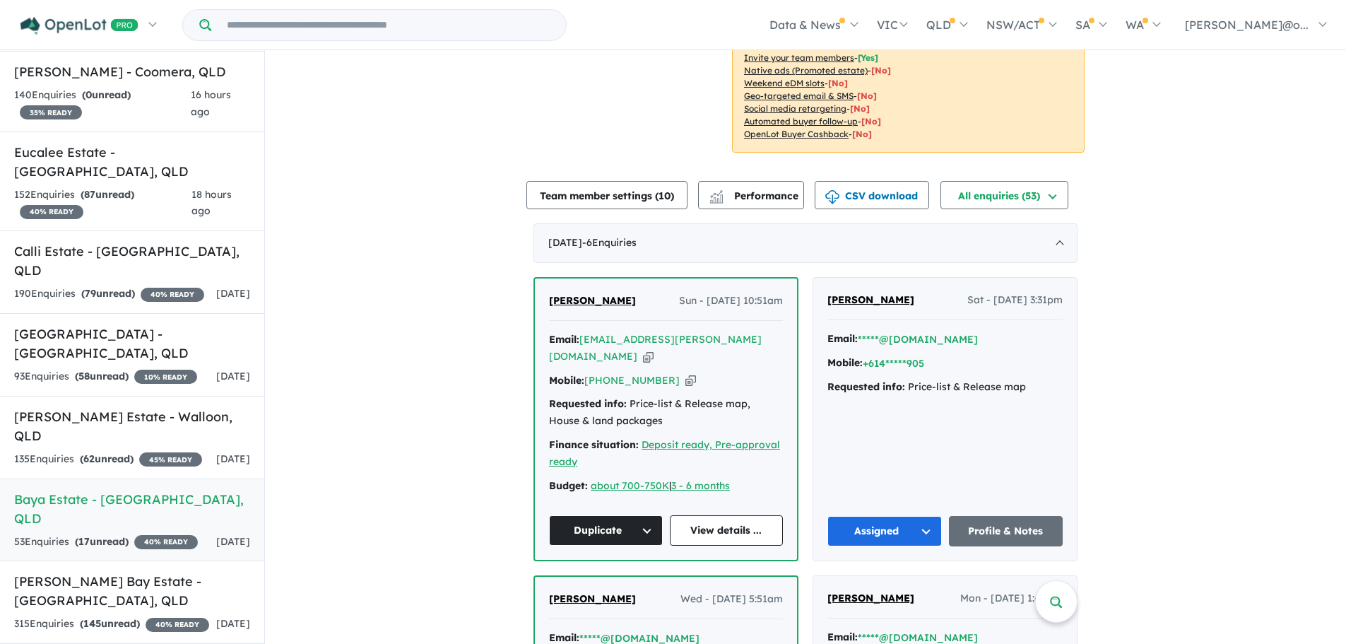
scroll to position [345, 0]
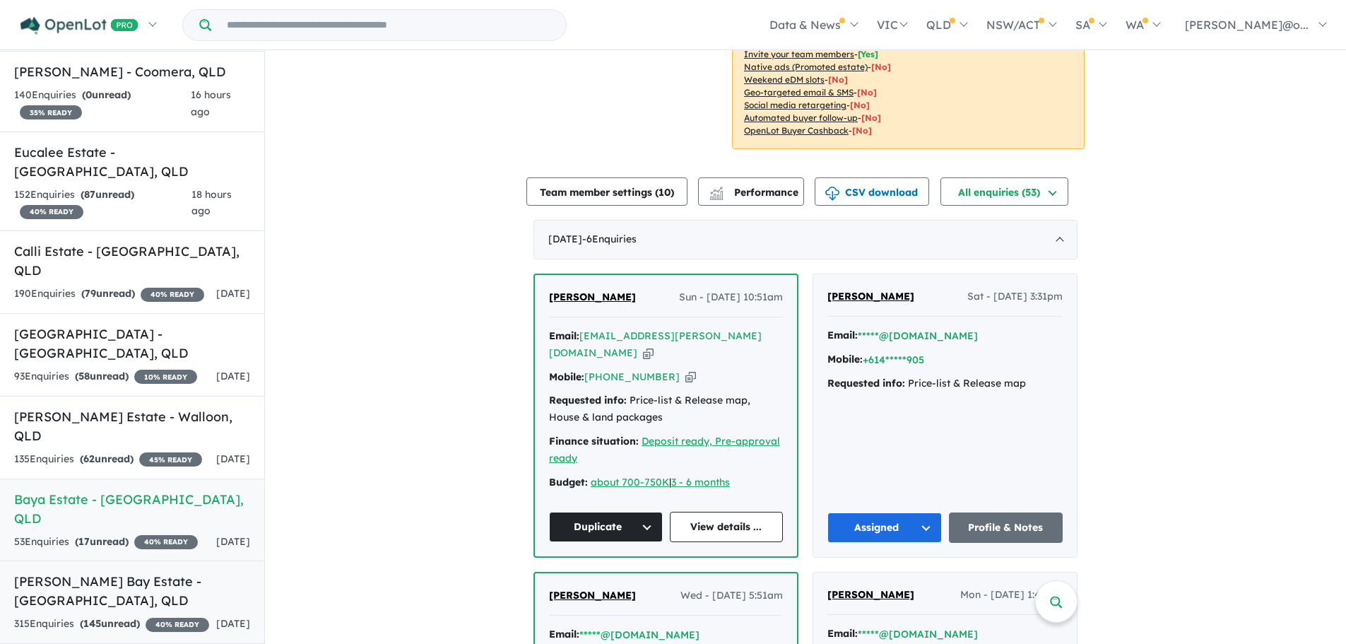
click at [56, 572] on h5 "[PERSON_NAME] Bay Estate - [GEOGRAPHIC_DATA] , [GEOGRAPHIC_DATA]" at bounding box center [132, 591] width 236 height 38
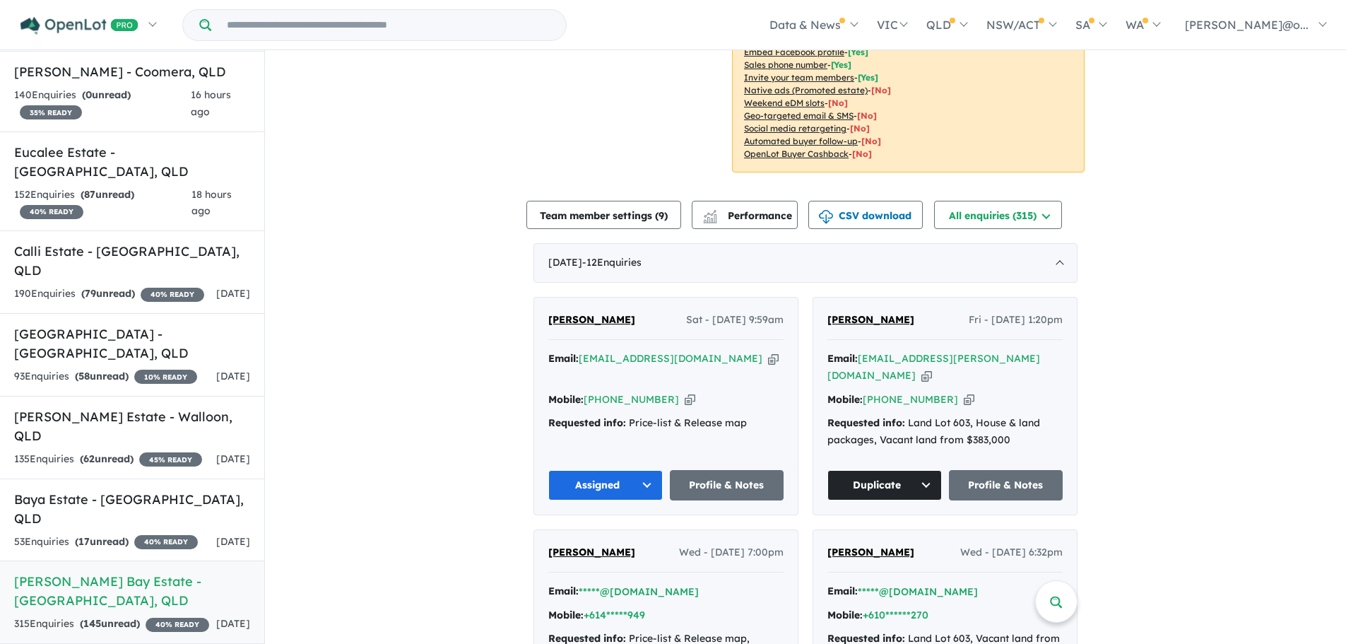
scroll to position [349, 0]
